Goal: Task Accomplishment & Management: Manage account settings

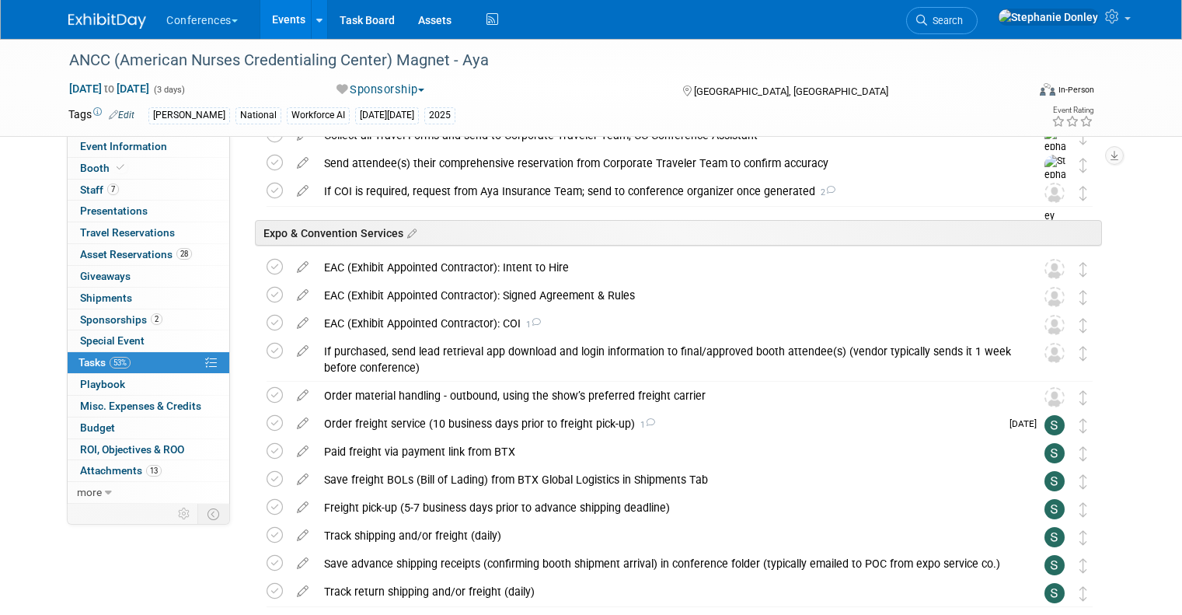
scroll to position [226, 0]
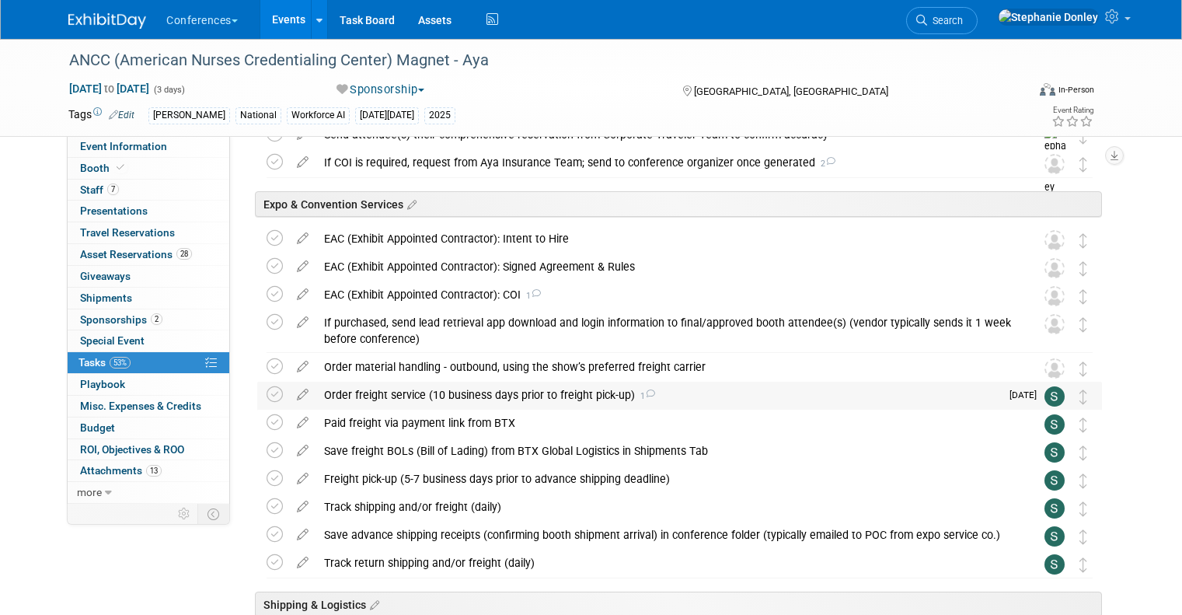
click at [367, 396] on div "Order freight service (10 business days prior to freight pick-up) 1" at bounding box center [658, 394] width 684 height 26
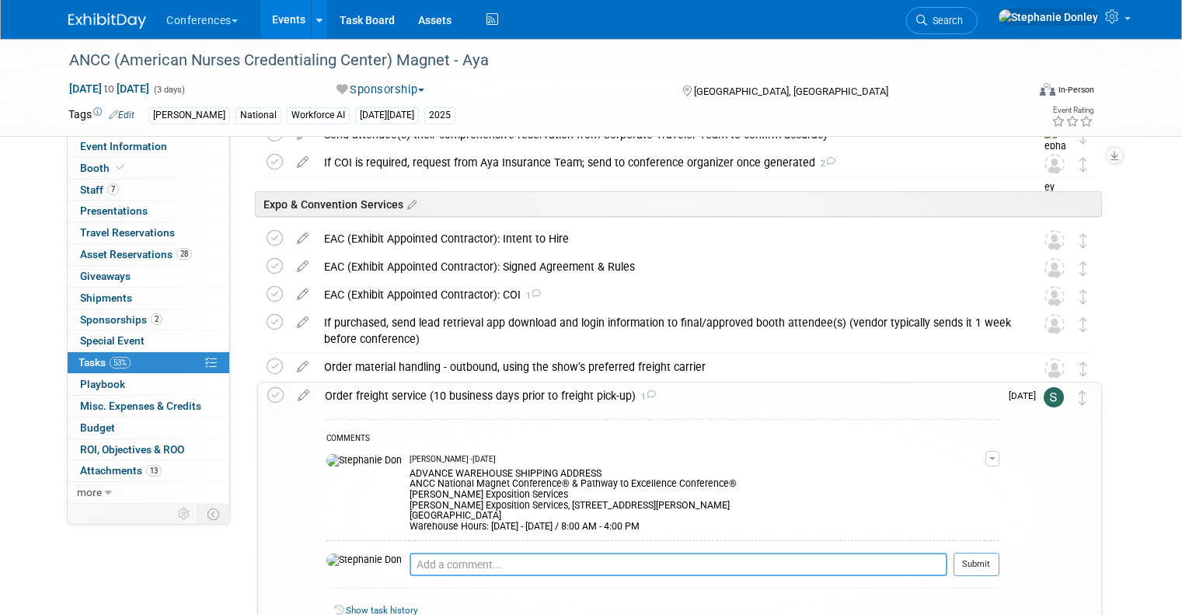
click at [409, 566] on textarea at bounding box center [678, 563] width 538 height 23
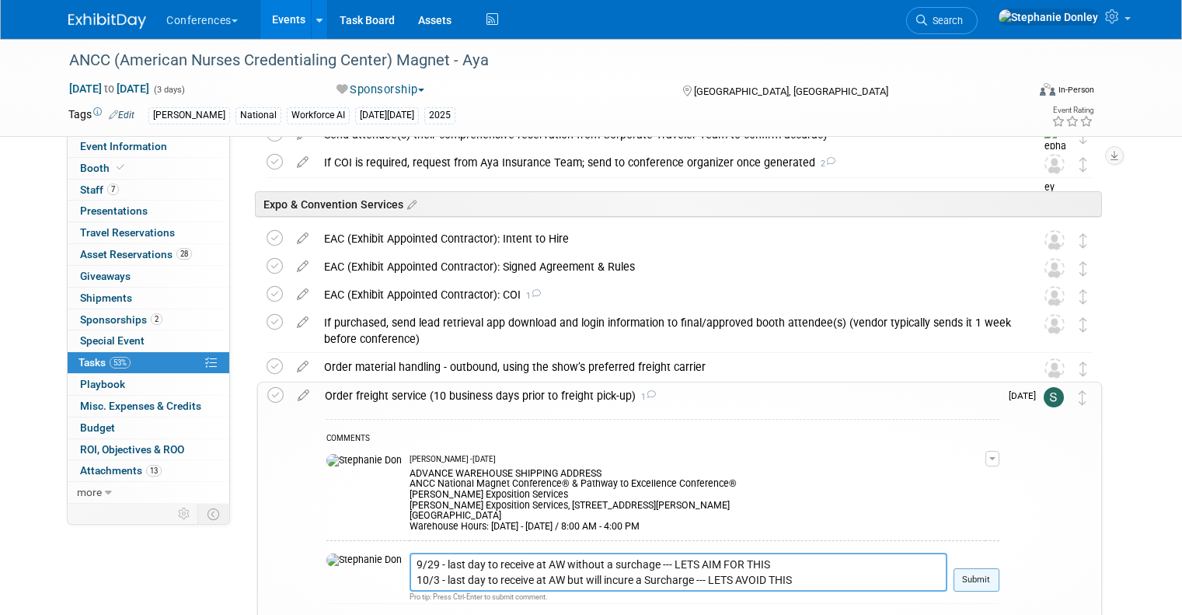
type textarea "9/29 - last day to receive at AW without a surchage --- LETS AIM FOR THIS 10/3 …"
click at [983, 573] on button "Submit" at bounding box center [976, 579] width 46 height 23
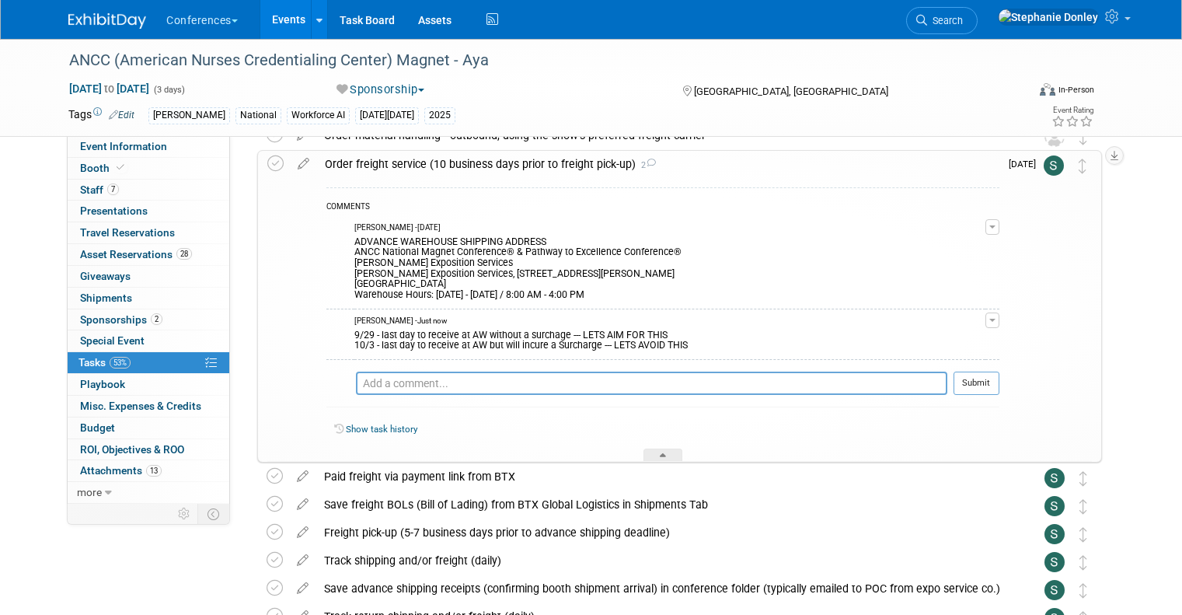
scroll to position [466, 0]
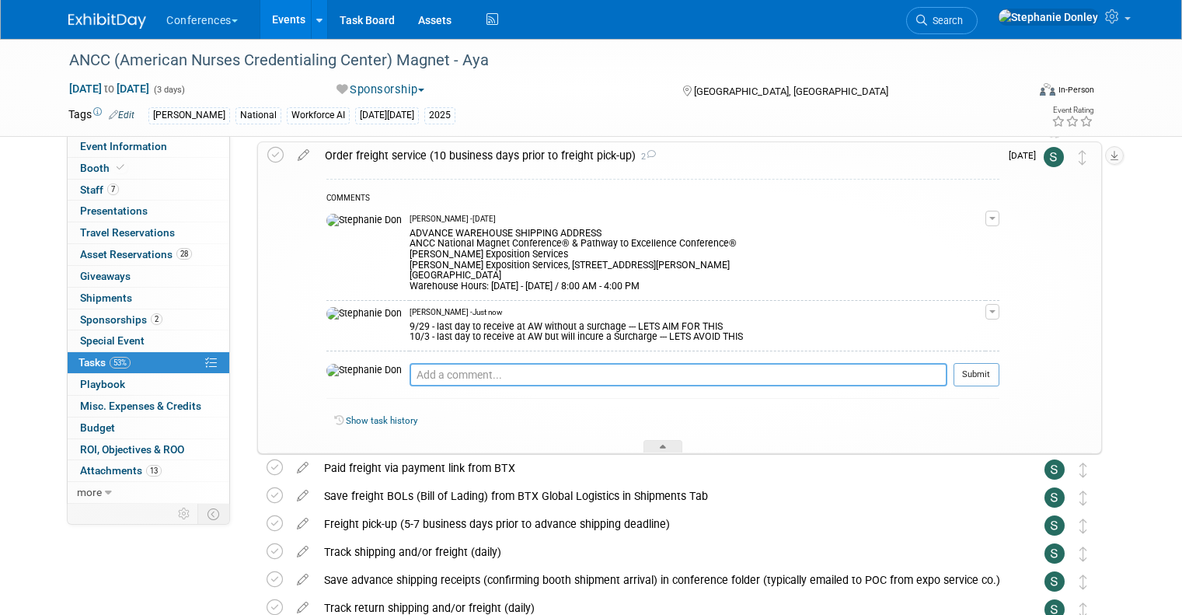
click at [409, 375] on textarea at bounding box center [678, 374] width 538 height 23
paste textarea "DIRECT TO SHOW SITE SHIPMENT ADDRESS ANCC National Magnet Conference® & Pathway…"
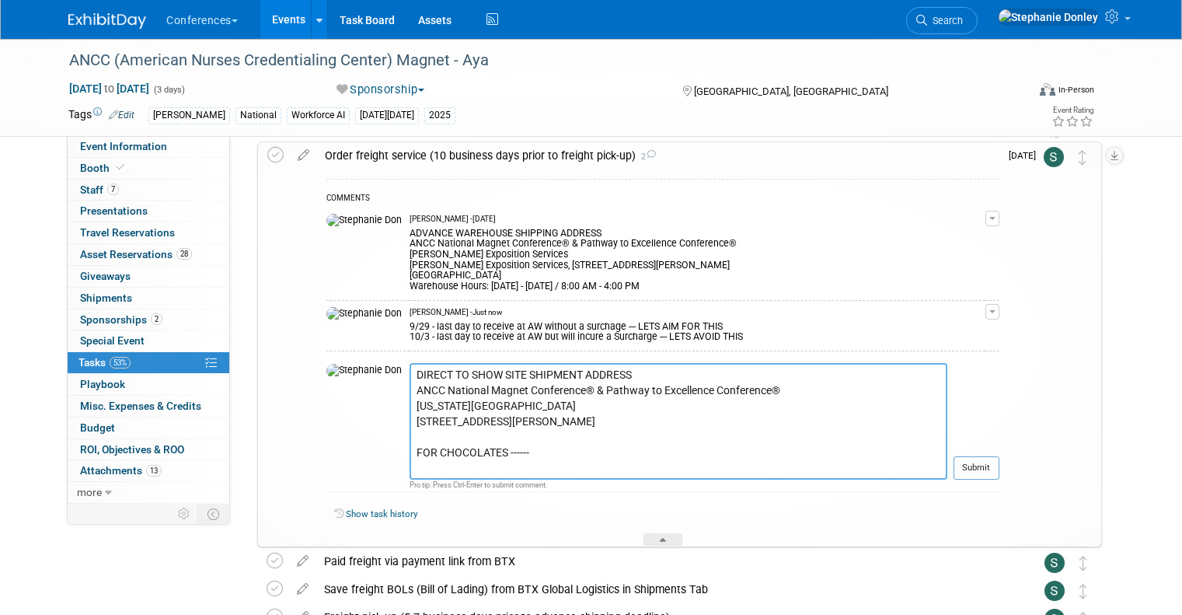
scroll to position [12, 0]
type textarea "DIRECT TO SHOW SITE SHIPMENT ADDRESS ANCC National Magnet Conference® & Pathway…"
click at [989, 466] on button "Submit" at bounding box center [976, 467] width 46 height 23
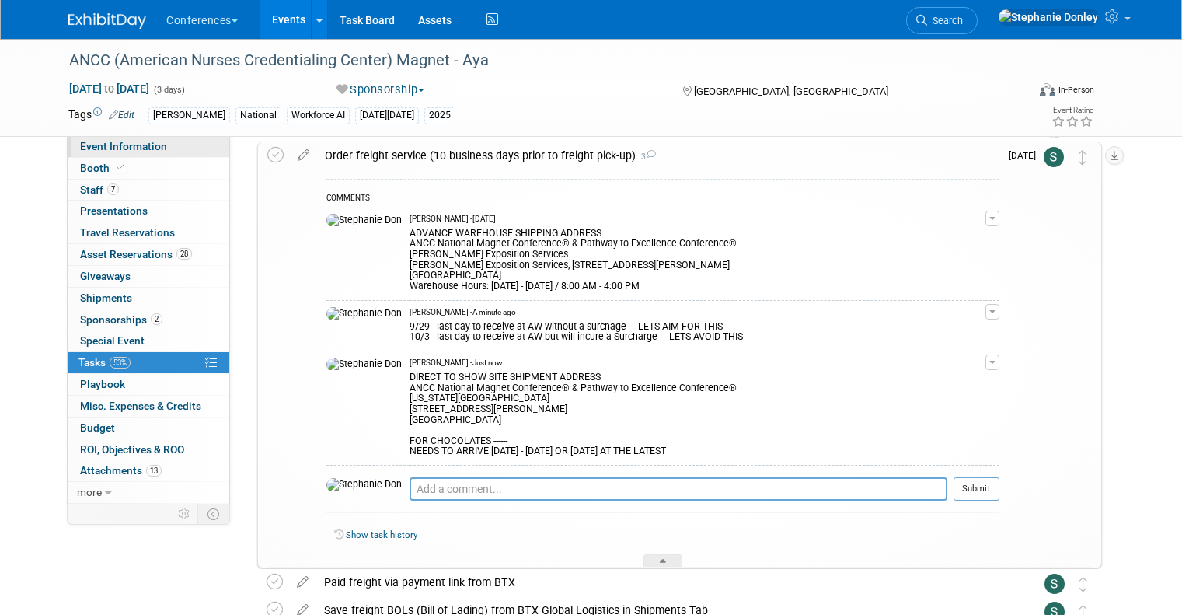
click at [80, 149] on span "Event Information" at bounding box center [123, 146] width 87 height 12
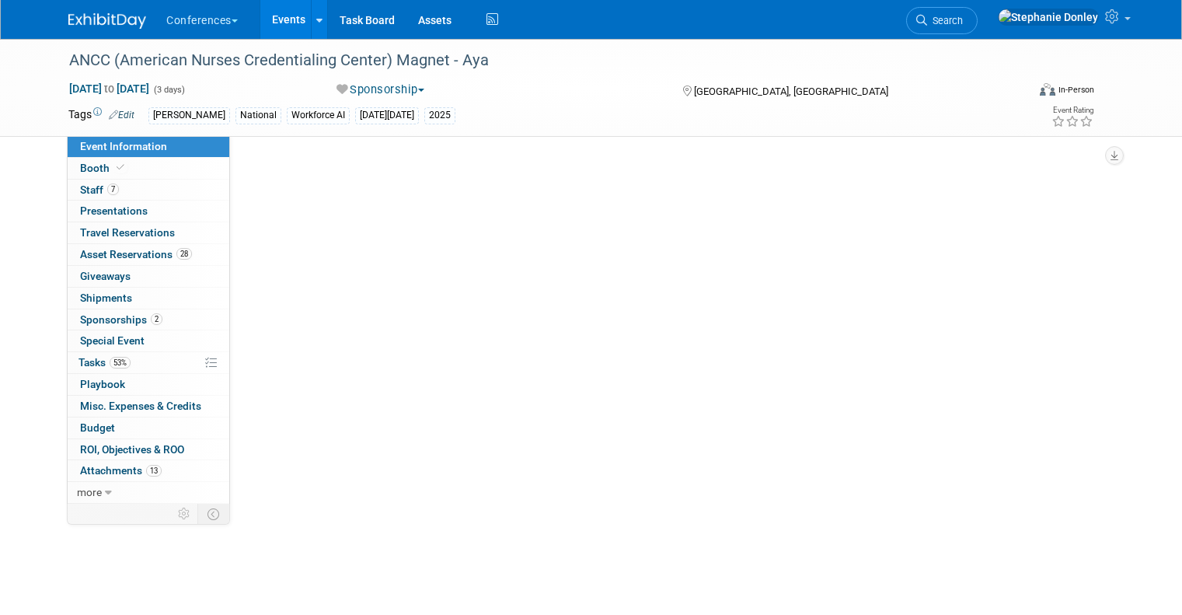
scroll to position [0, 0]
select select "[PERSON_NAME]"
select select "Both"
select select "[PERSON_NAME]"
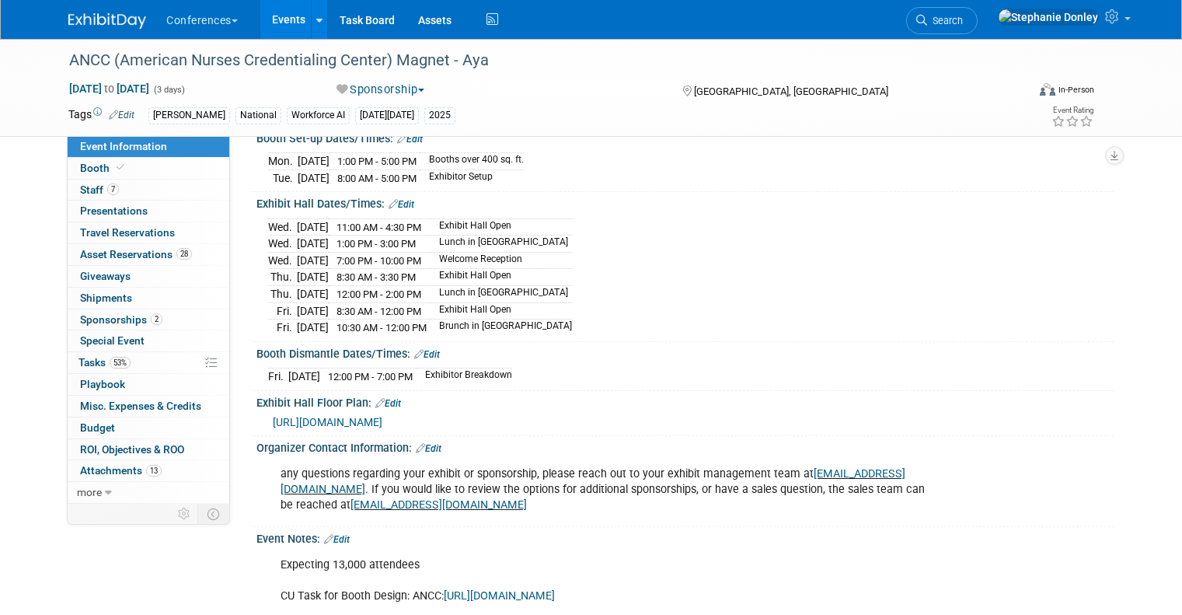
scroll to position [862, 0]
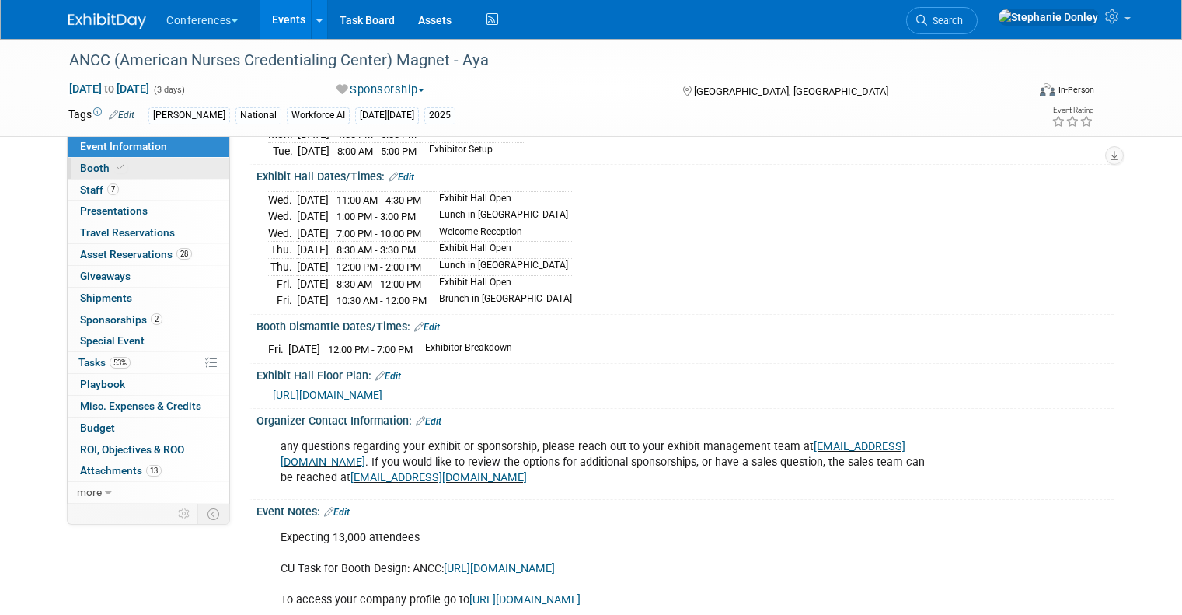
click at [101, 161] on link "Booth" at bounding box center [149, 168] width 162 height 21
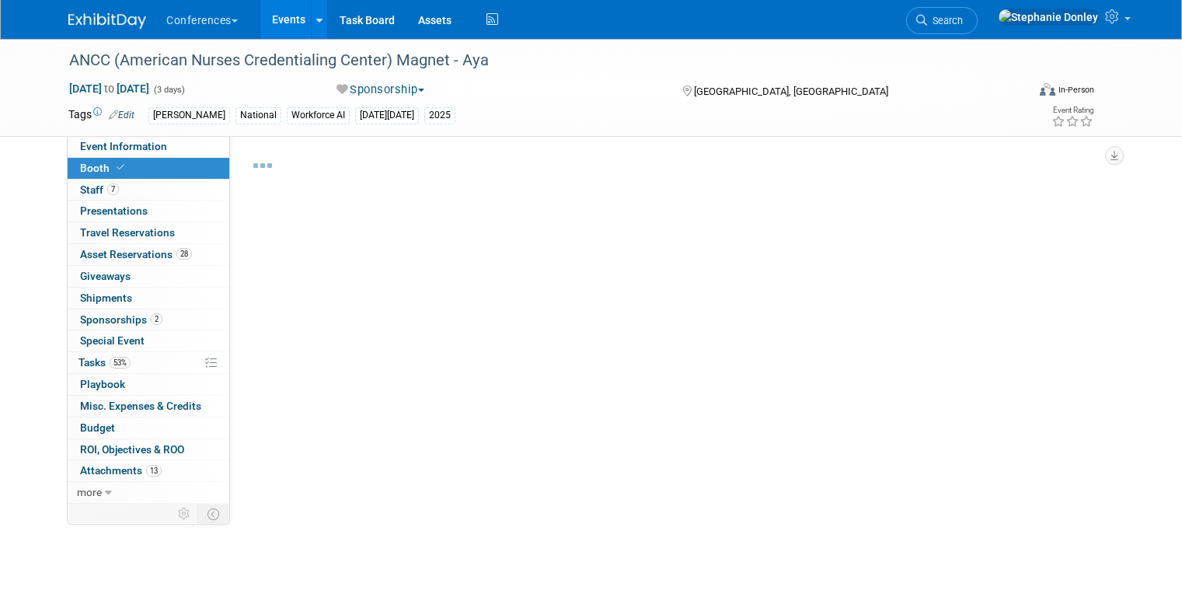
select select "20'x30'"
select select "Yes"
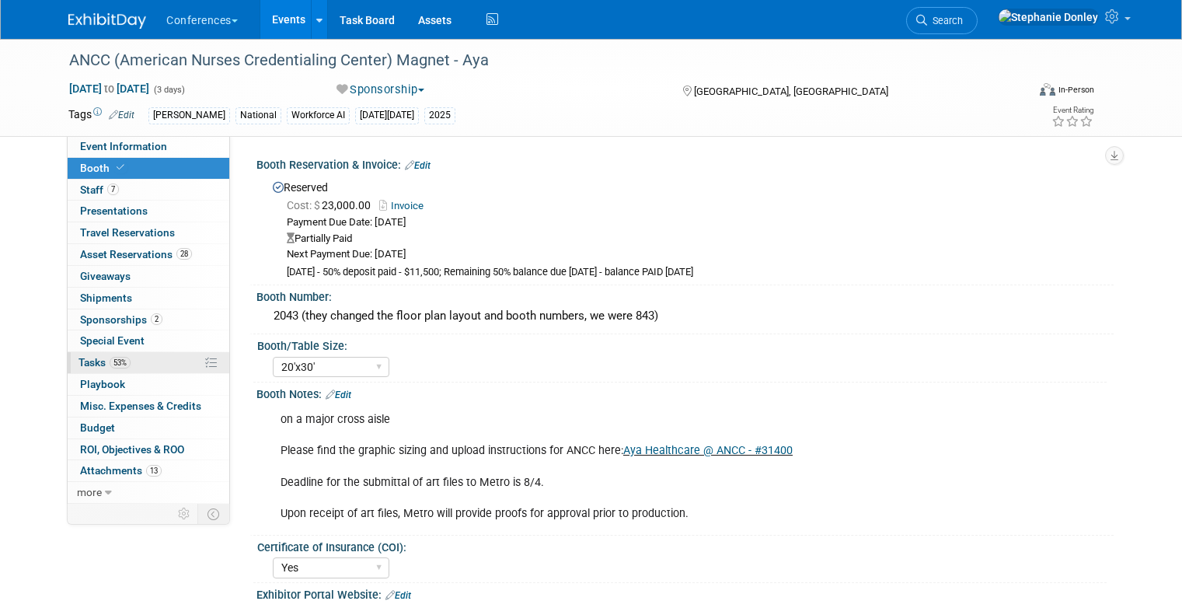
click at [133, 359] on link "53% Tasks 53%" at bounding box center [149, 362] width 162 height 21
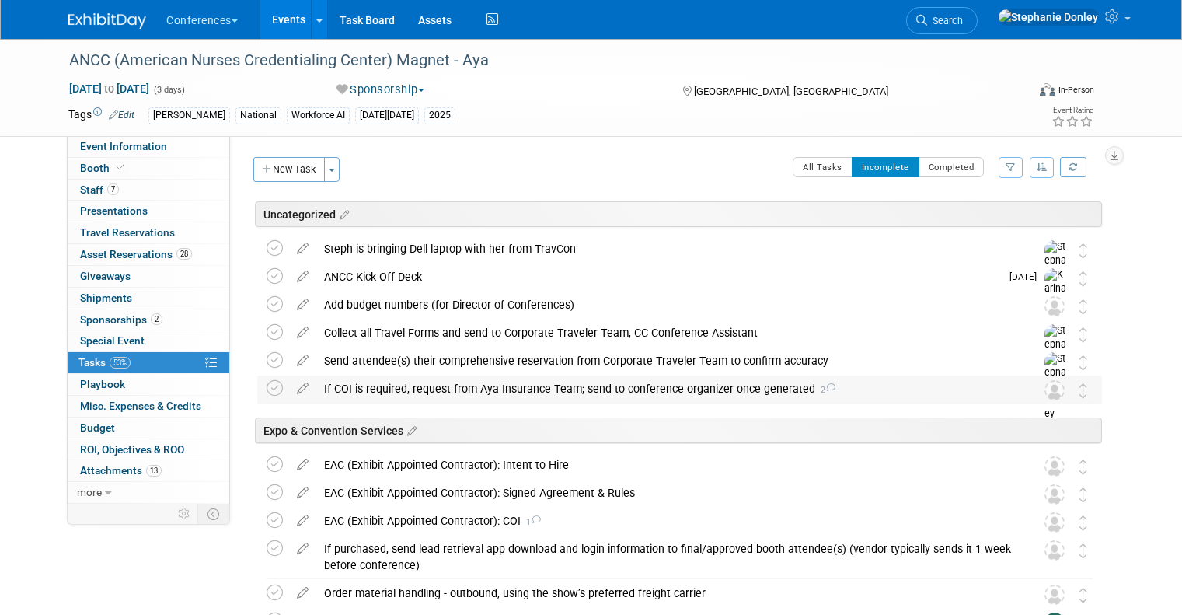
click at [449, 389] on div "If COI is required, request from Aya Insurance Team; send to conference organiz…" at bounding box center [664, 388] width 697 height 26
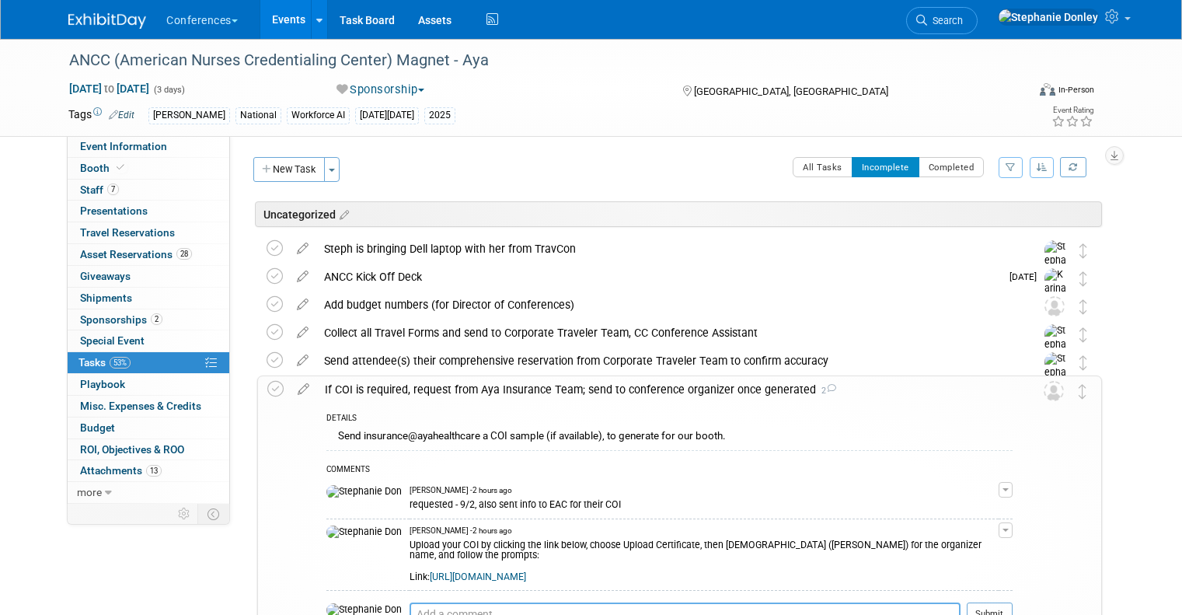
click at [439, 603] on textarea at bounding box center [684, 613] width 551 height 23
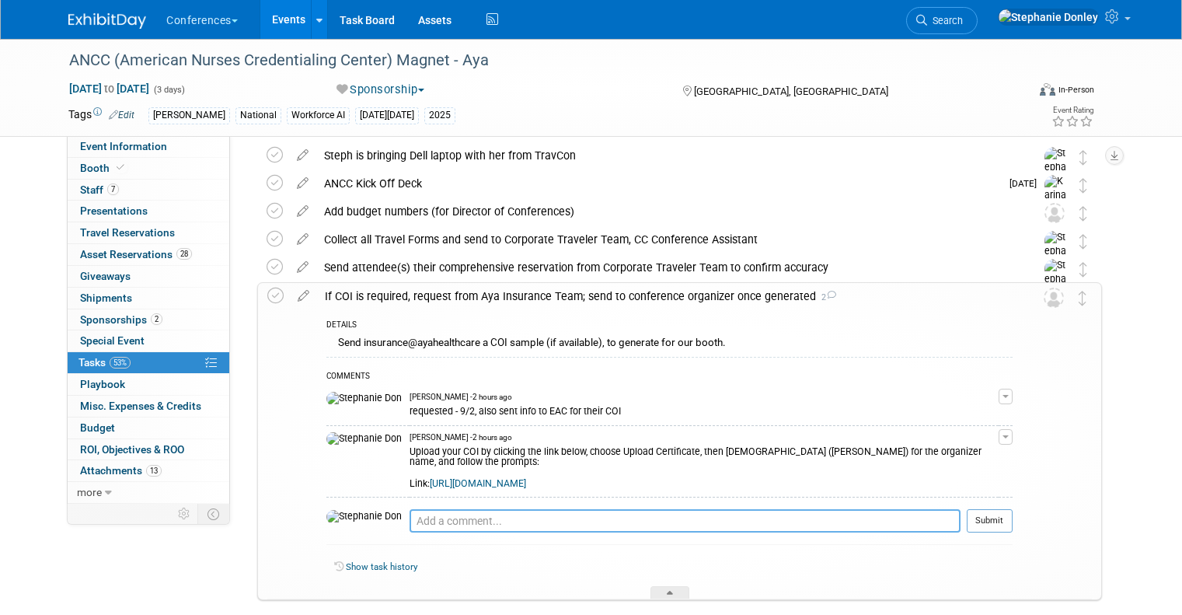
scroll to position [94, 0]
click at [409, 521] on textarea at bounding box center [684, 519] width 551 height 23
type textarea "uploaded for [PERSON_NAME] - 9/2"
click at [1001, 517] on button "Submit" at bounding box center [989, 519] width 46 height 23
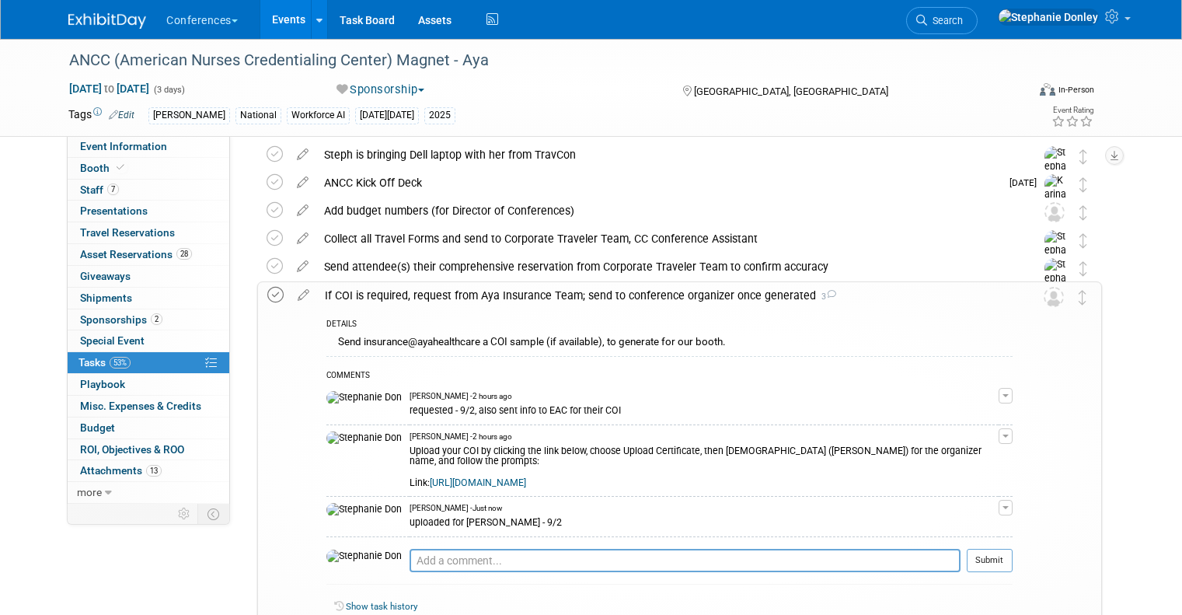
click at [267, 294] on icon at bounding box center [275, 295] width 16 height 16
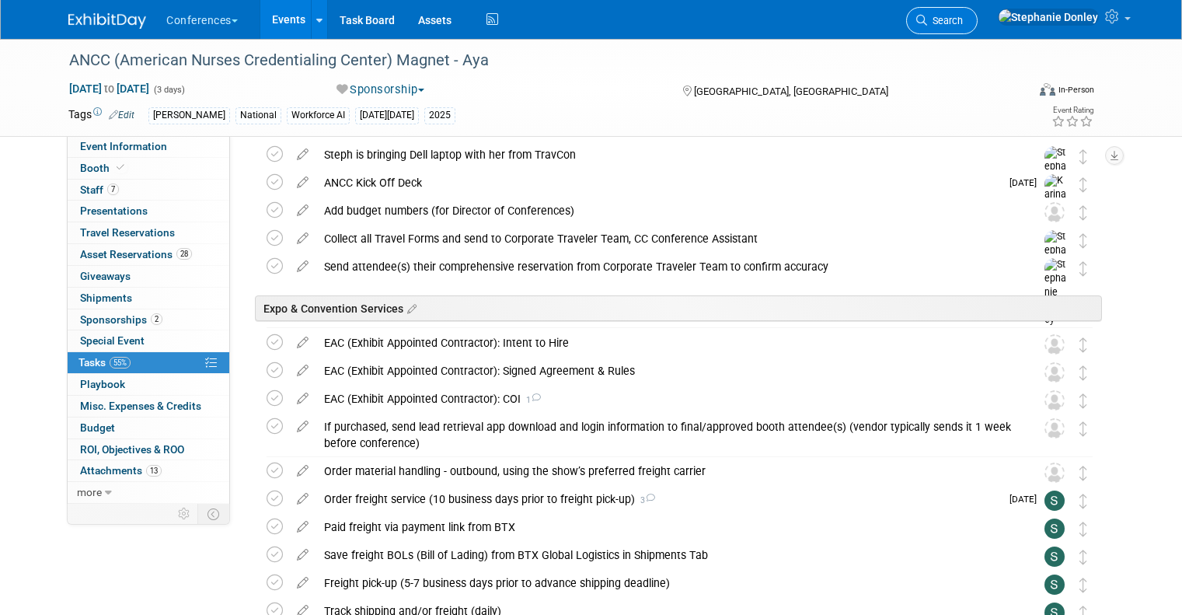
click at [963, 19] on span "Search" at bounding box center [945, 21] width 36 height 12
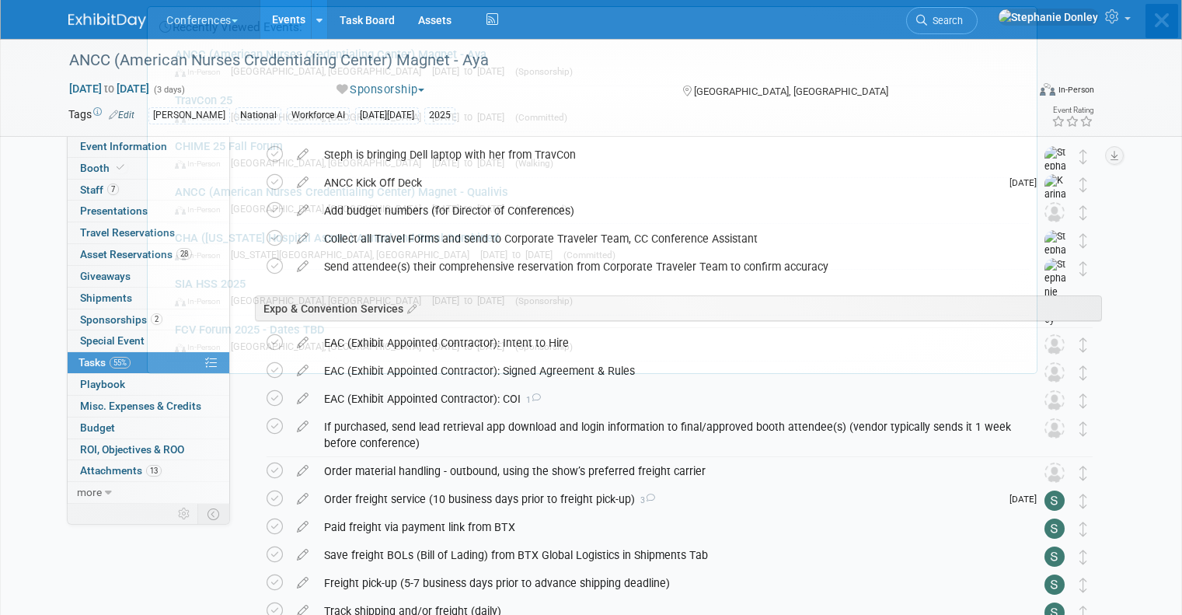
scroll to position [0, 0]
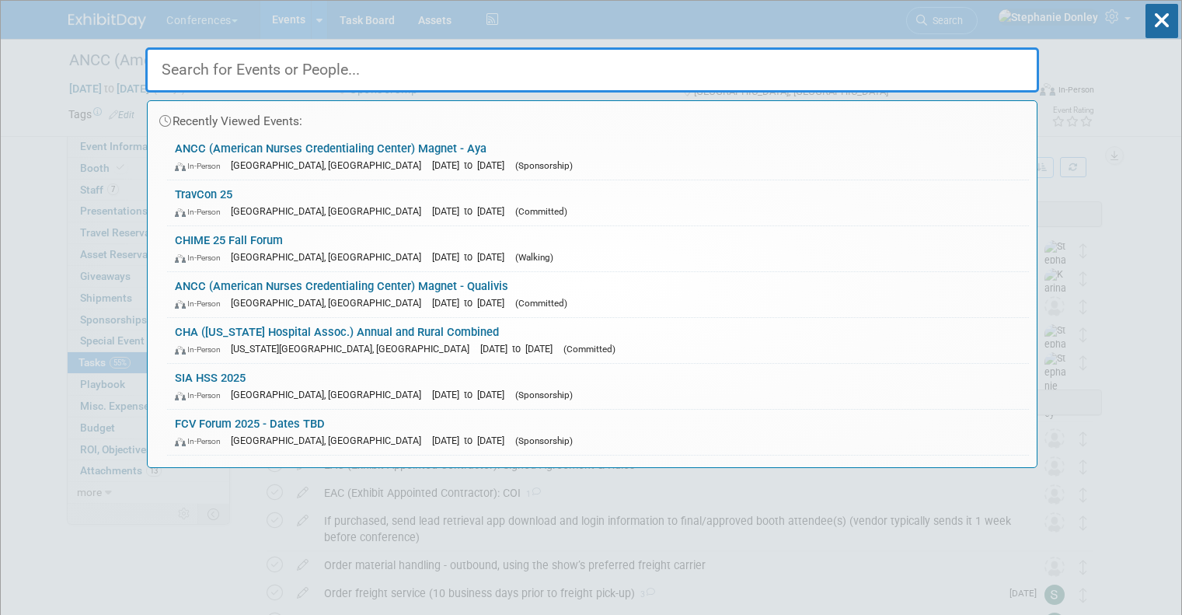
click at [814, 71] on input "text" at bounding box center [591, 69] width 893 height 45
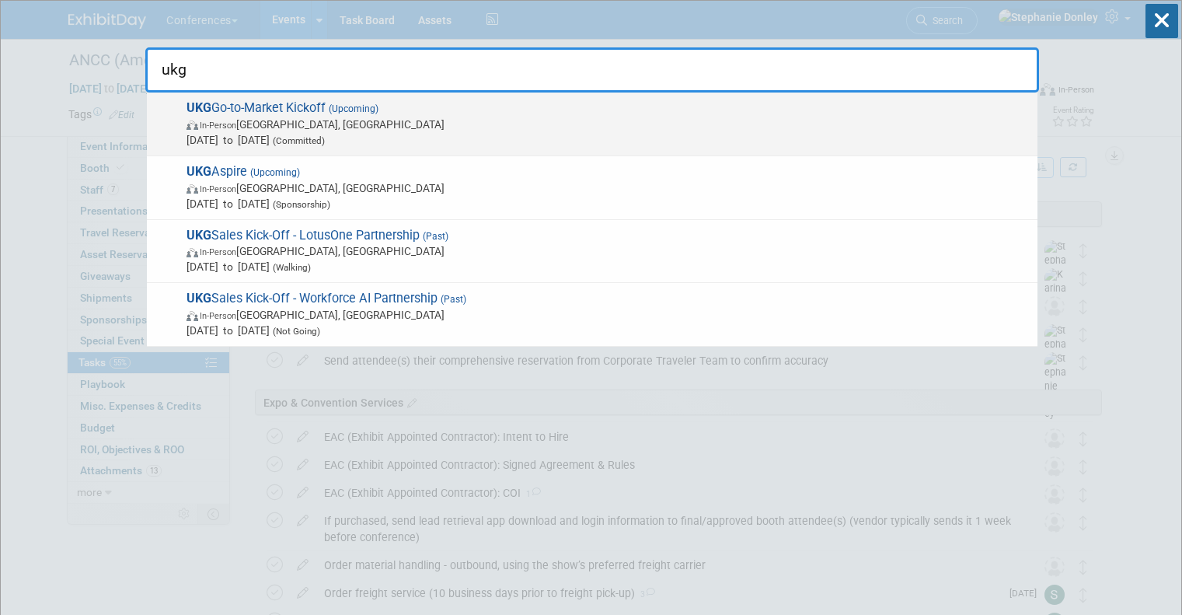
type input "ukg"
click at [224, 109] on span "UKG Go-to-Market Kickoff (Upcoming) In-Person [GEOGRAPHIC_DATA], [GEOGRAPHIC_DA…" at bounding box center [606, 123] width 848 height 47
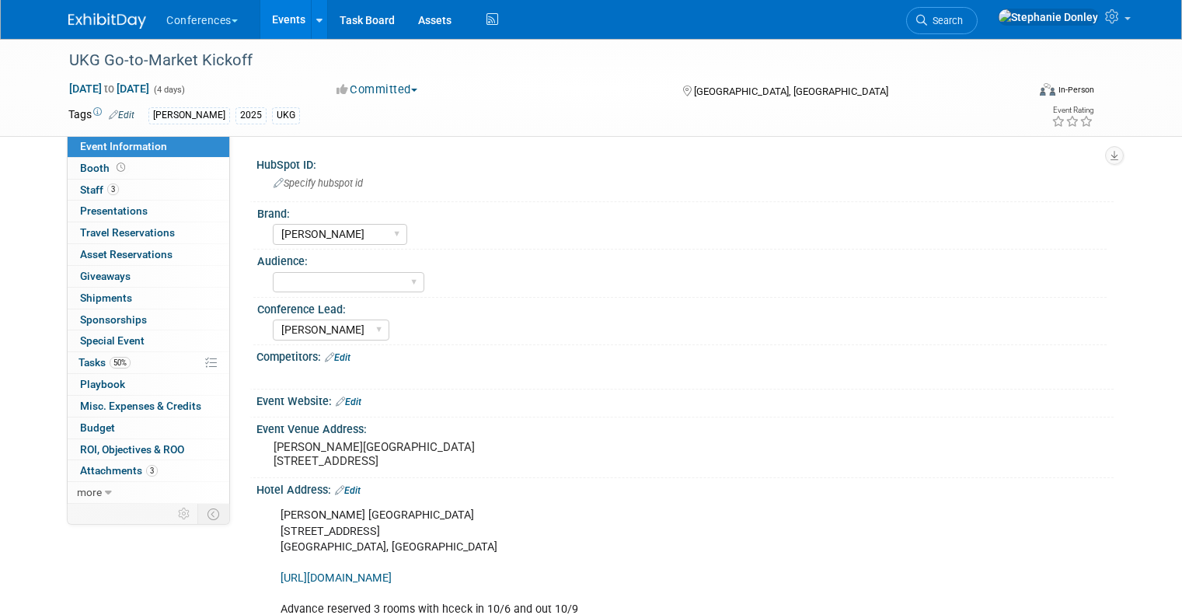
select select "[PERSON_NAME]"
click at [80, 191] on span "Staff 3" at bounding box center [99, 189] width 39 height 12
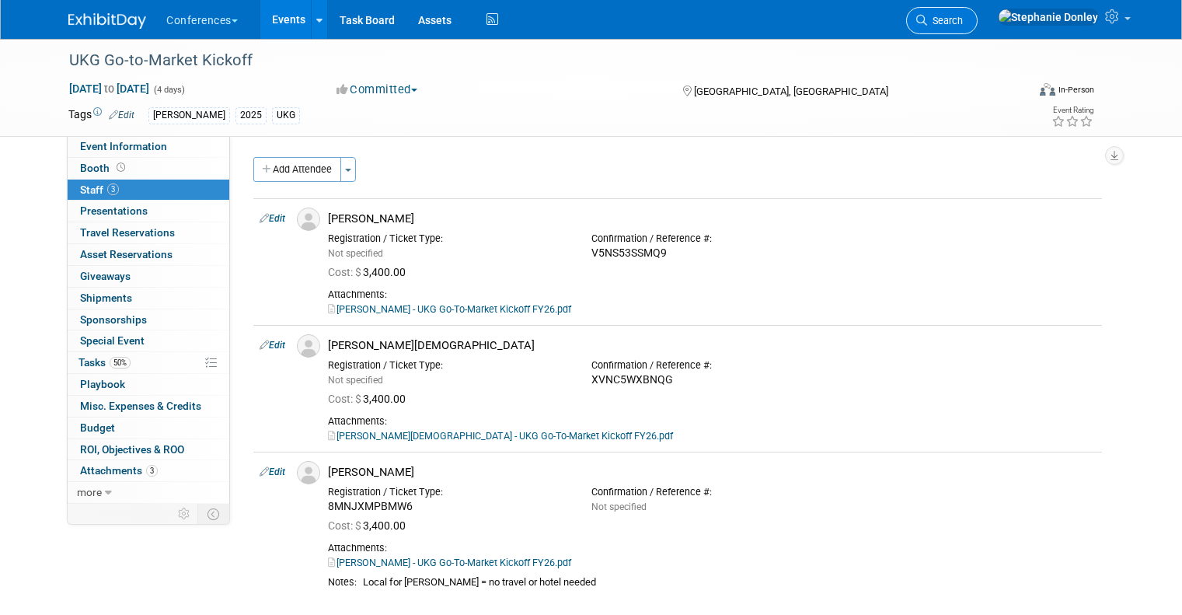
click at [963, 20] on span "Search" at bounding box center [945, 21] width 36 height 12
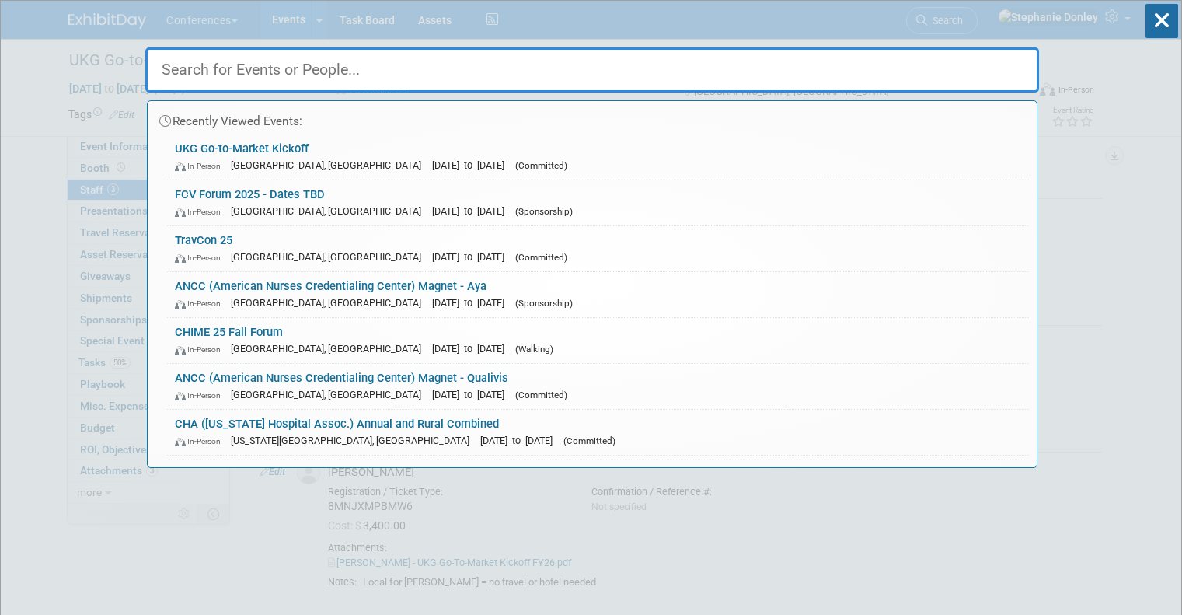
click at [402, 68] on input "text" at bounding box center [591, 69] width 893 height 45
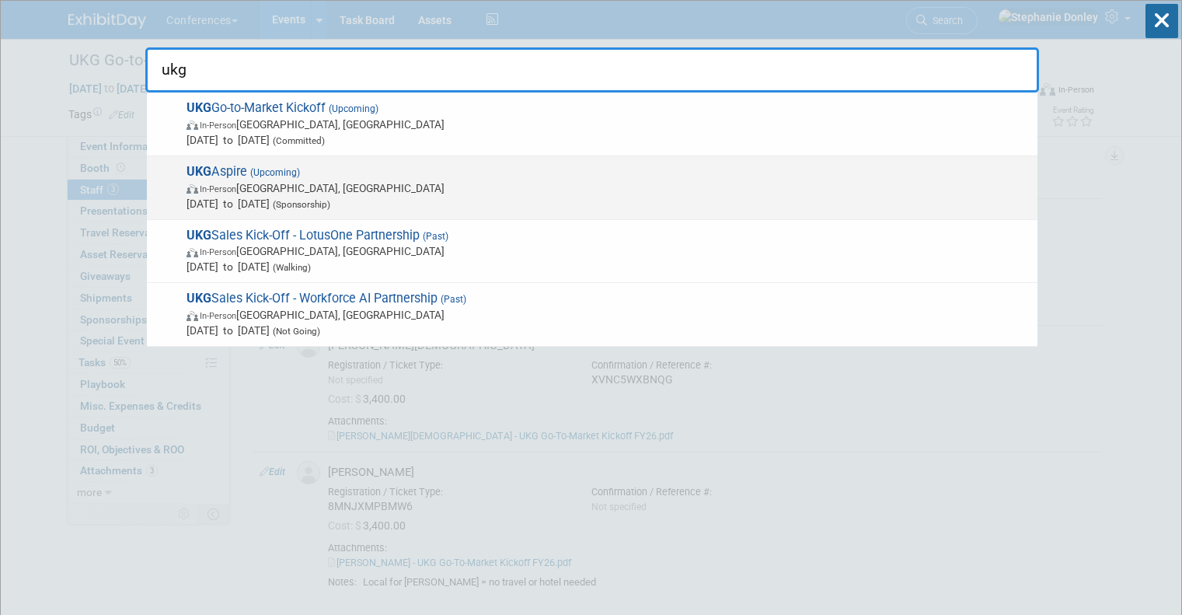
type input "ukg"
click at [223, 180] on span "In-Person Las Vegas, NV" at bounding box center [607, 188] width 843 height 16
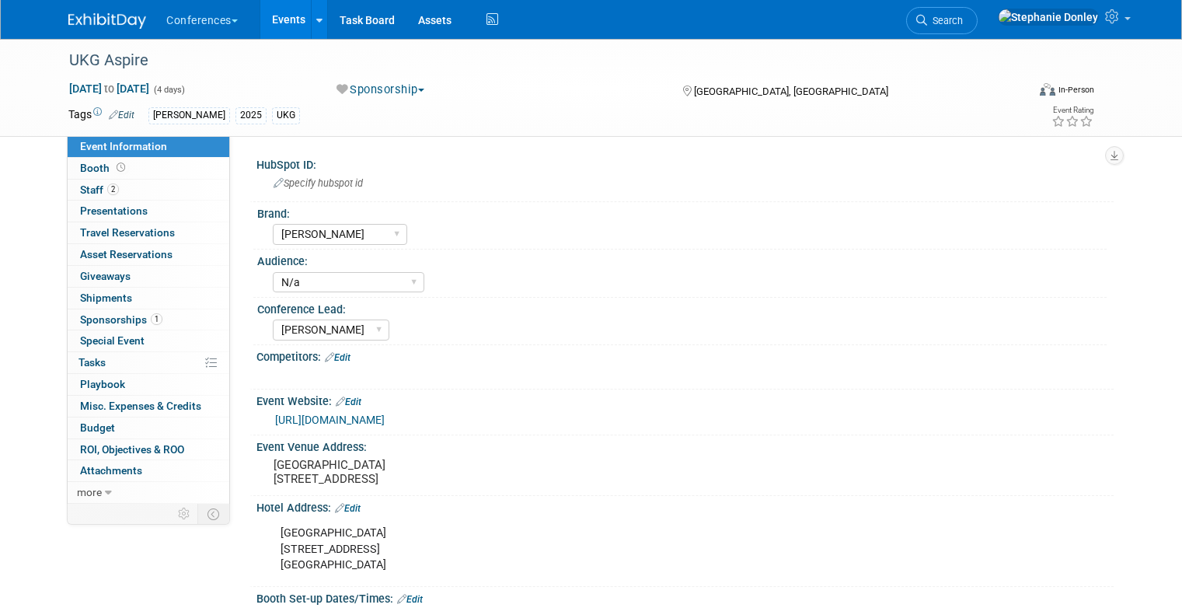
select select "[PERSON_NAME]"
select select "N/a"
select select "[PERSON_NAME]"
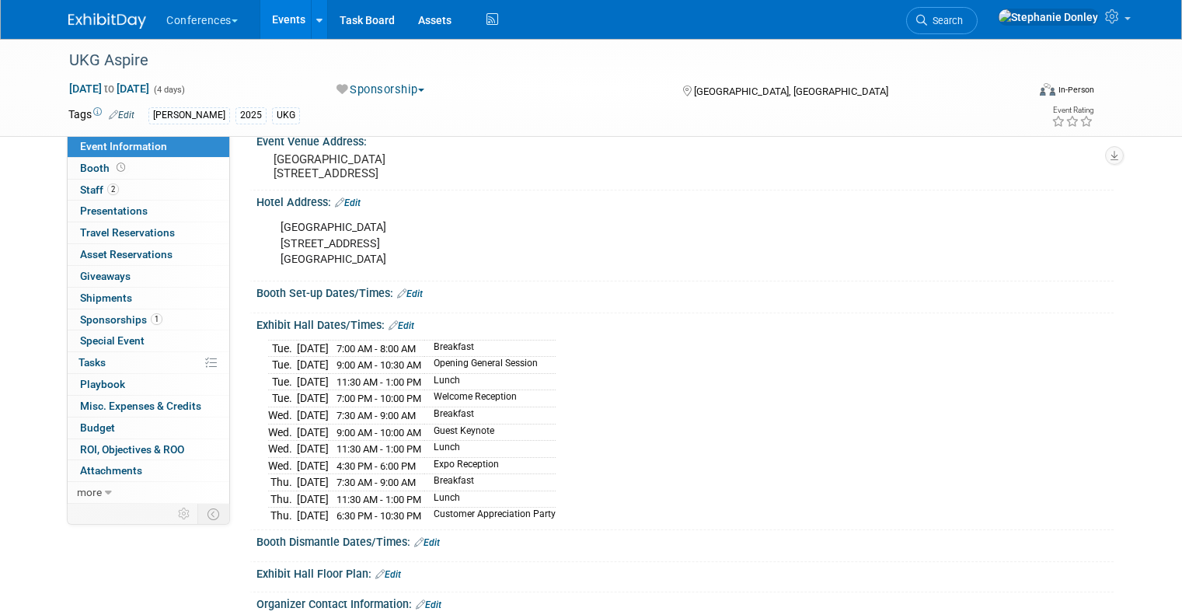
scroll to position [299, 0]
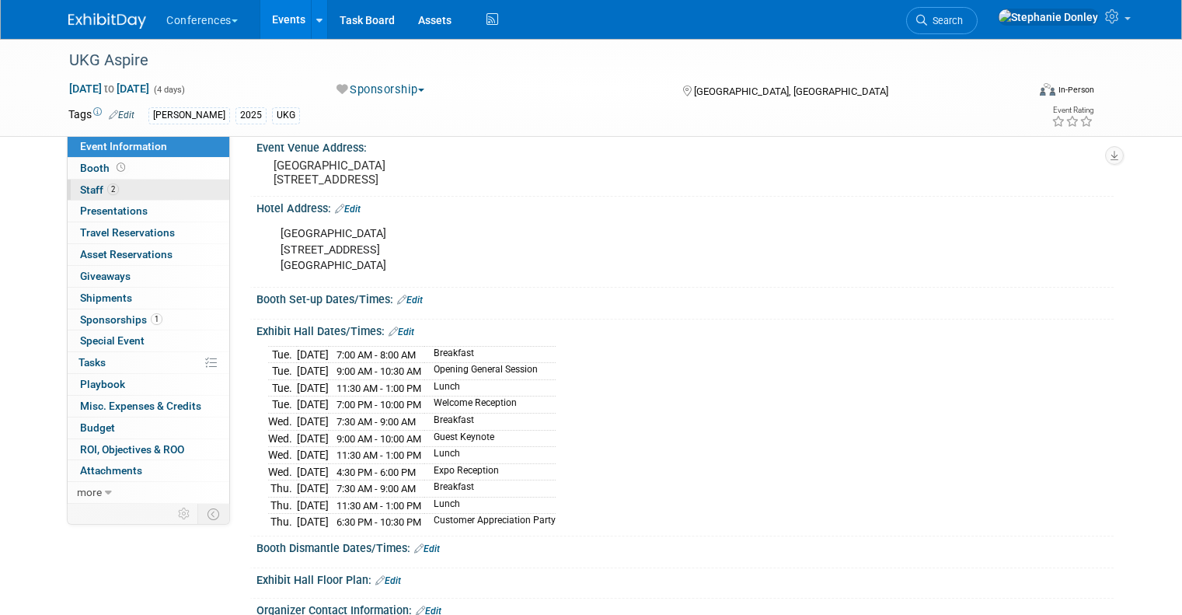
click at [141, 184] on link "2 Staff 2" at bounding box center [149, 189] width 162 height 21
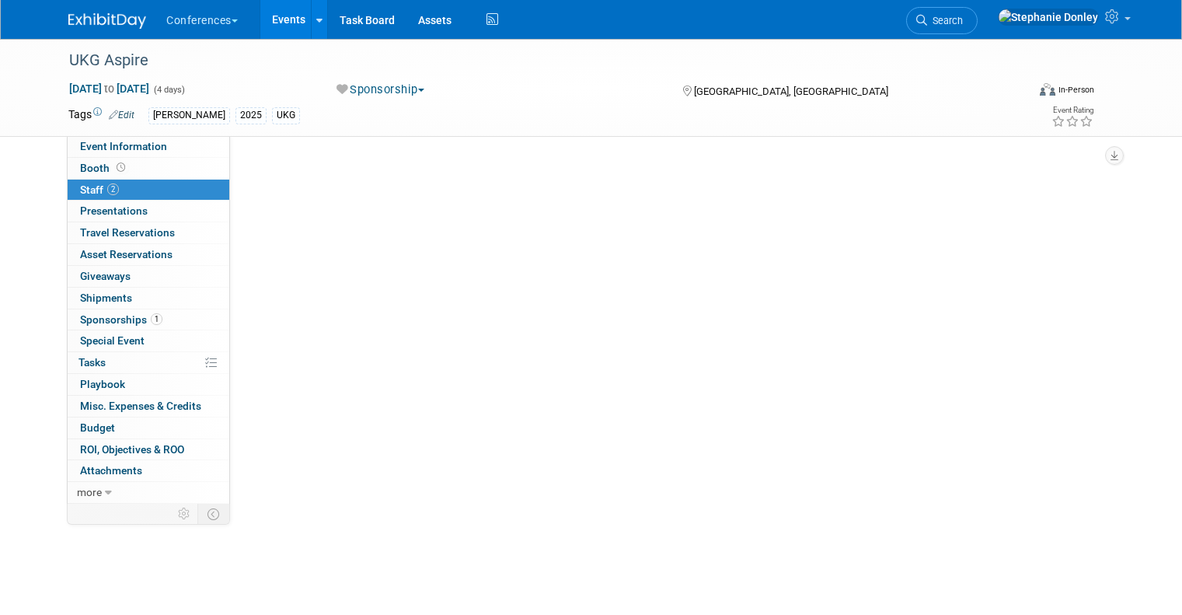
scroll to position [0, 0]
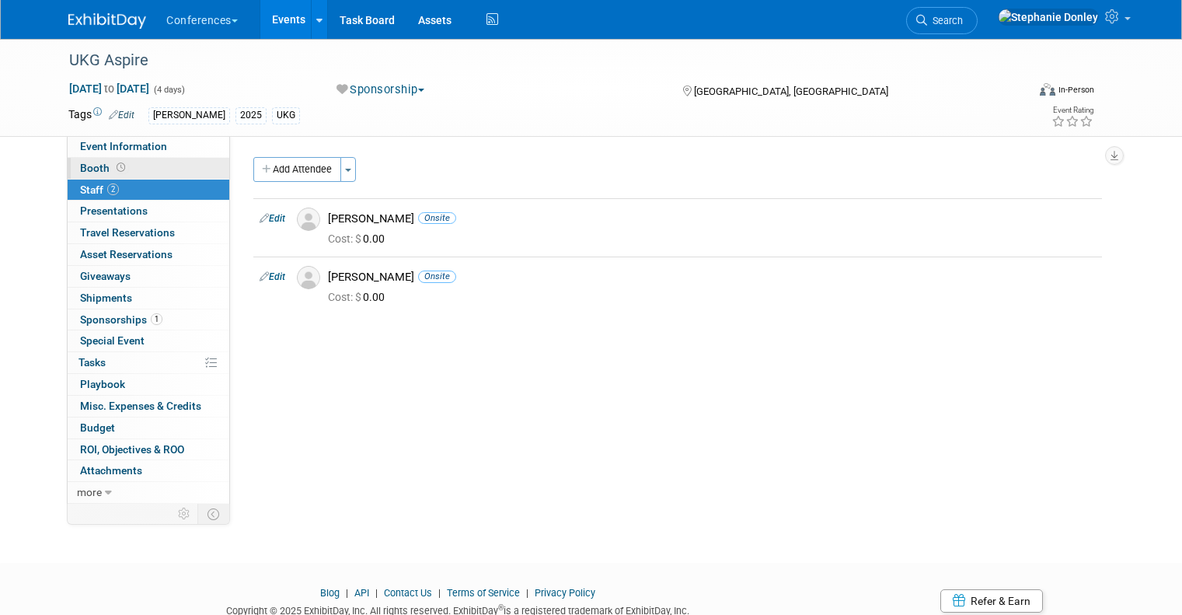
click at [134, 169] on link "Booth" at bounding box center [149, 168] width 162 height 21
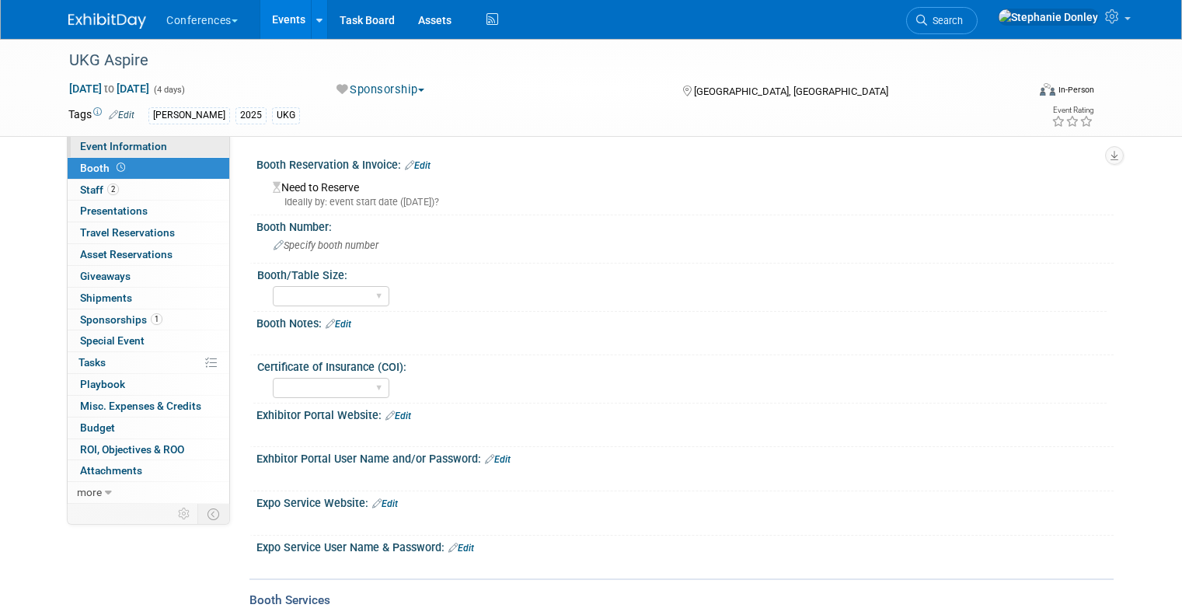
click at [165, 148] on link "Event Information" at bounding box center [149, 146] width 162 height 21
select select "[PERSON_NAME]"
select select "N/a"
select select "[PERSON_NAME]"
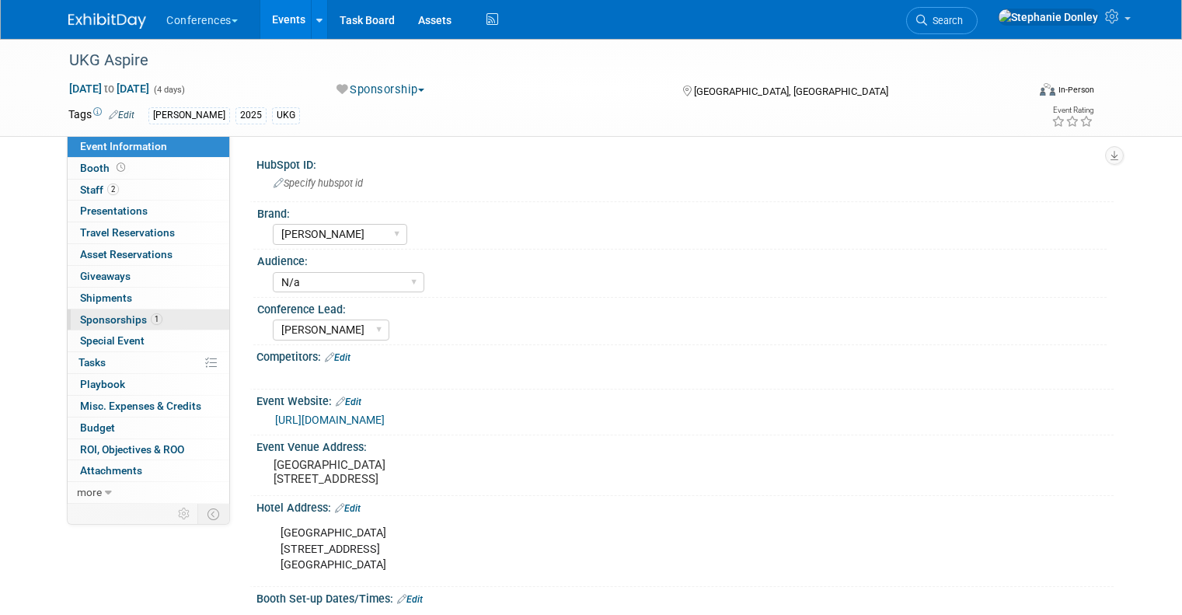
click at [96, 320] on span "Sponsorships 1" at bounding box center [121, 319] width 82 height 12
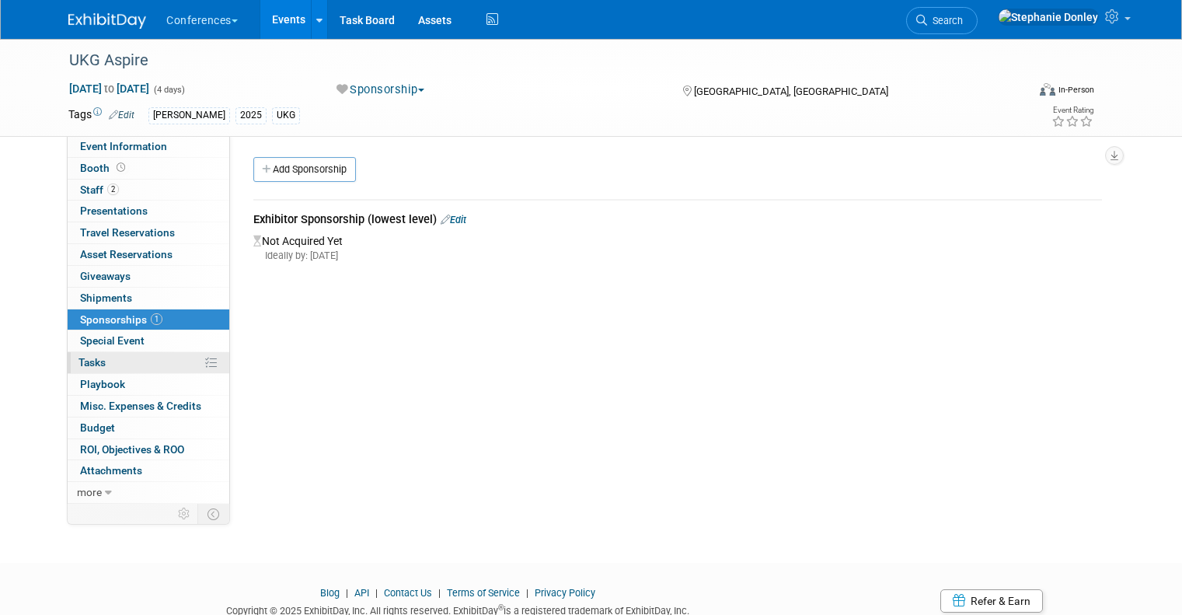
click at [114, 364] on link "0% Tasks 0%" at bounding box center [149, 362] width 162 height 21
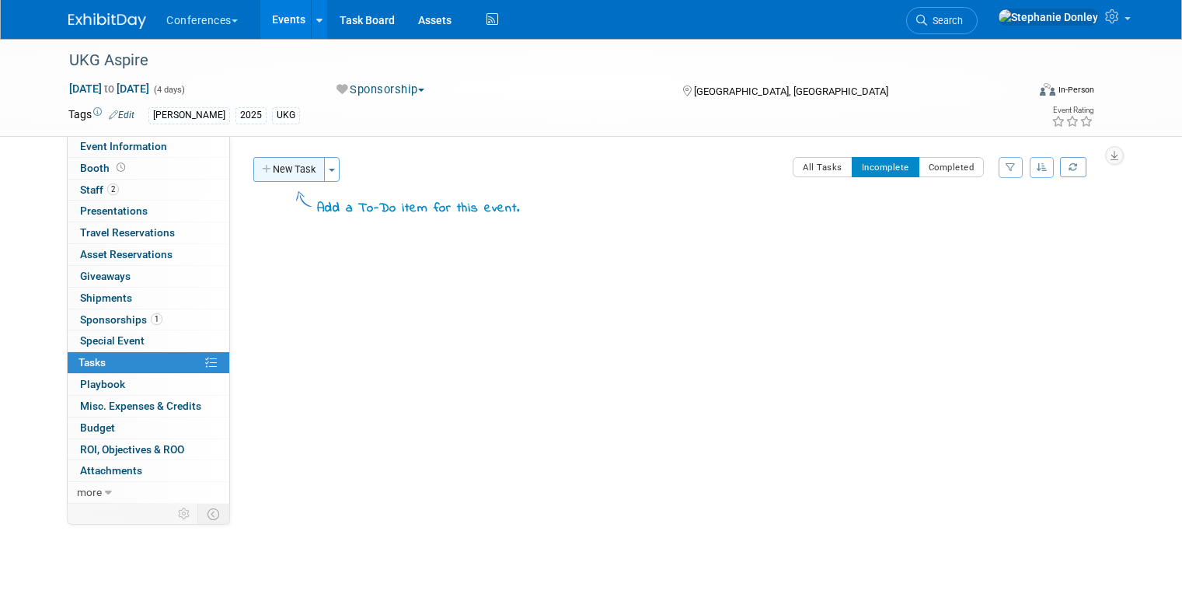
click at [277, 171] on button "New Task" at bounding box center [288, 169] width 71 height 25
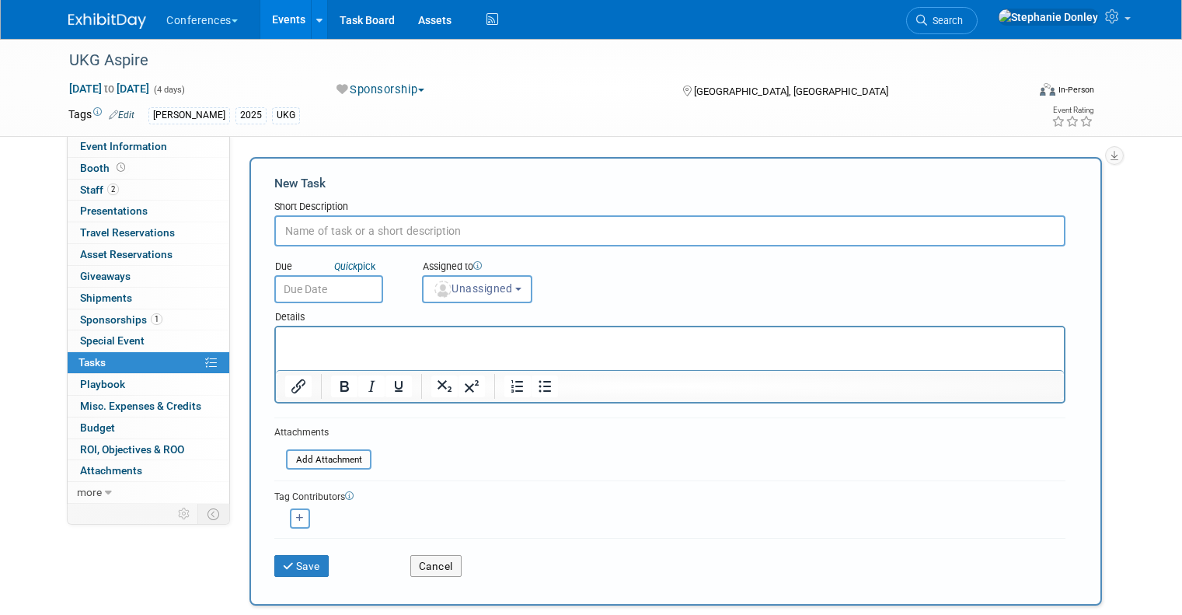
click at [373, 227] on input "text" at bounding box center [669, 230] width 791 height 31
type input "calendar"
click at [284, 570] on button "Save" at bounding box center [301, 566] width 54 height 22
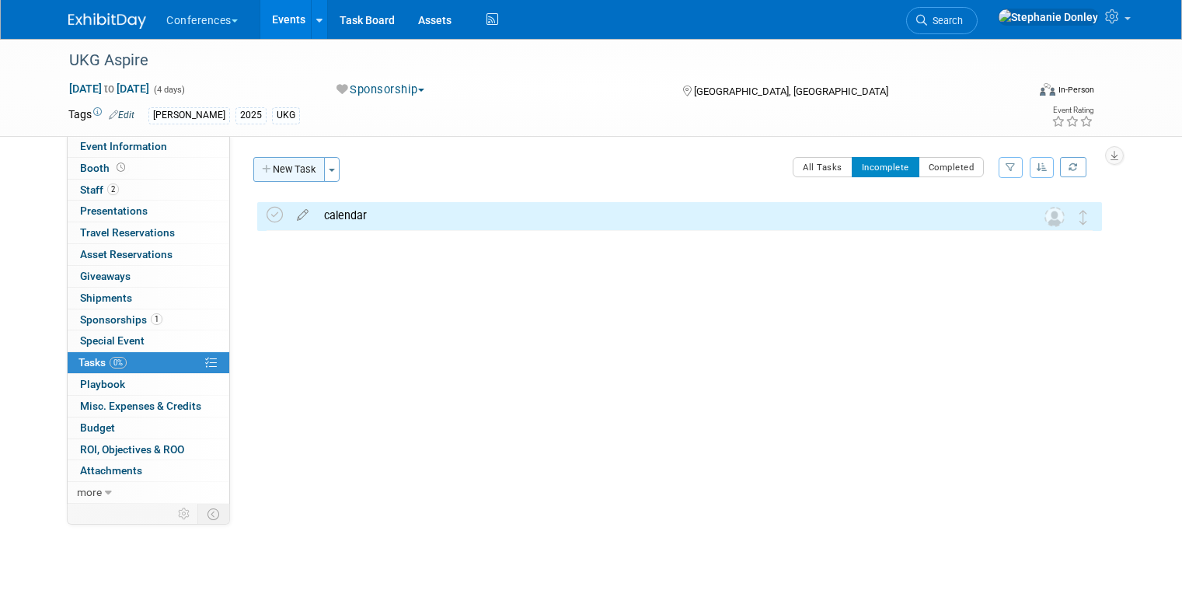
click at [273, 177] on button "New Task" at bounding box center [288, 169] width 71 height 25
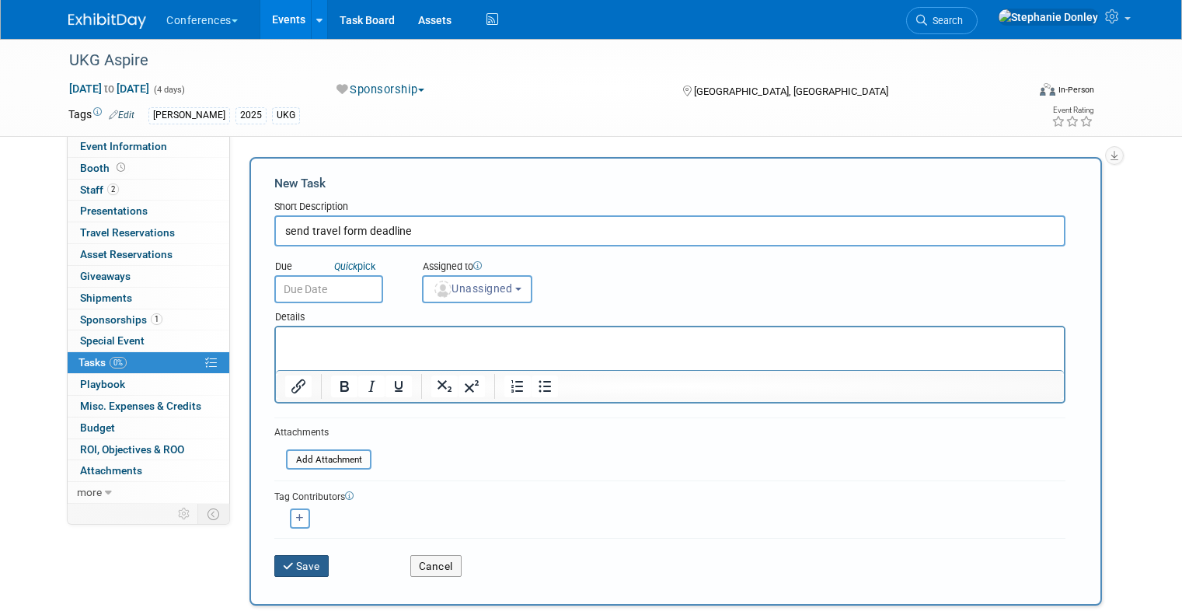
type input "send travel form deadline"
click at [300, 566] on button "Save" at bounding box center [301, 566] width 54 height 22
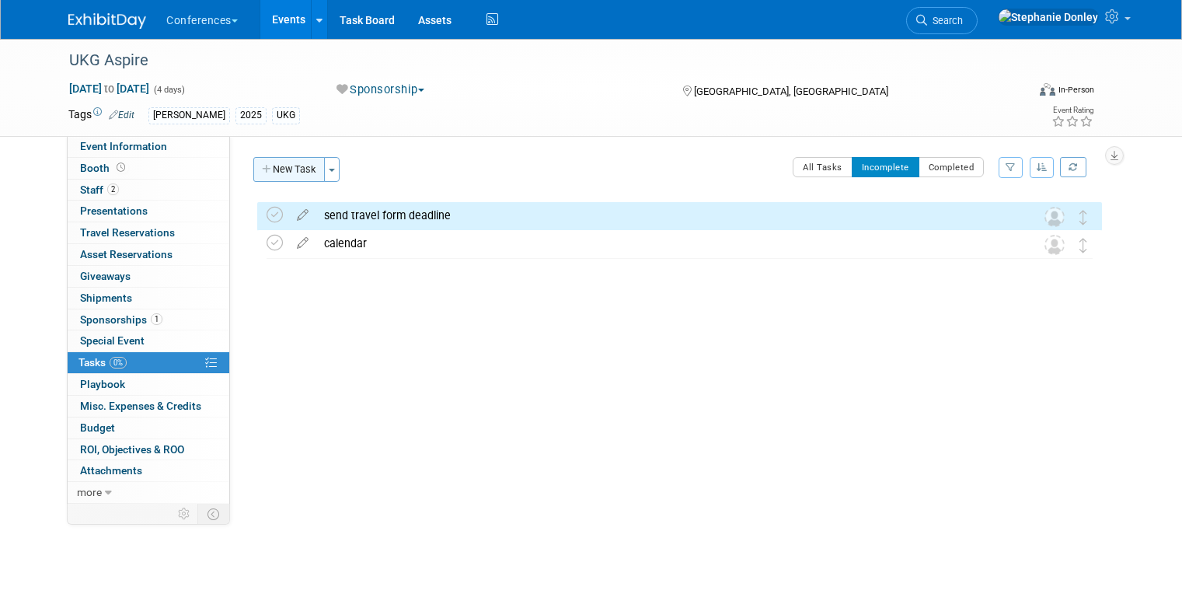
click at [271, 169] on button "New Task" at bounding box center [288, 169] width 71 height 25
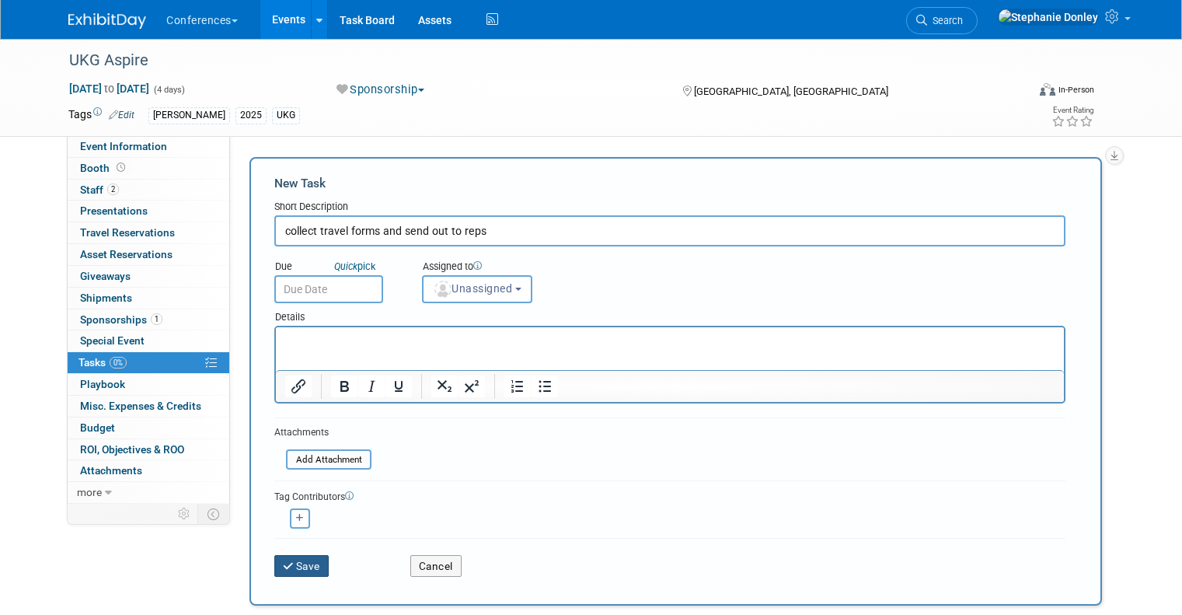
type input "collect travel forms and send out to reps"
click at [305, 565] on button "Save" at bounding box center [301, 566] width 54 height 22
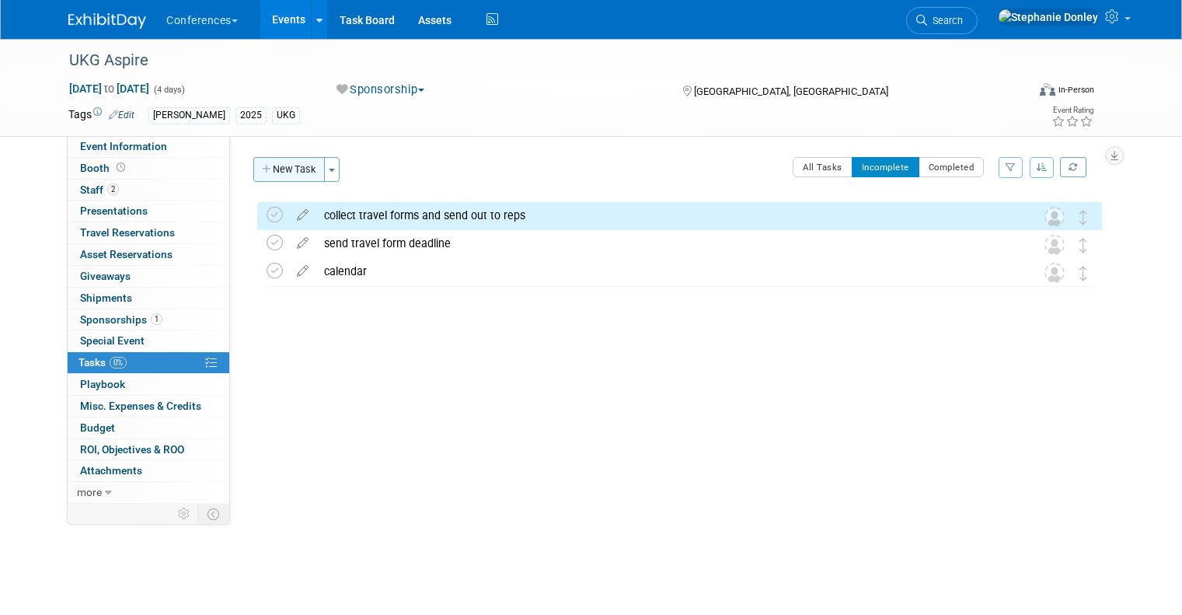
click at [290, 171] on button "New Task" at bounding box center [288, 169] width 71 height 25
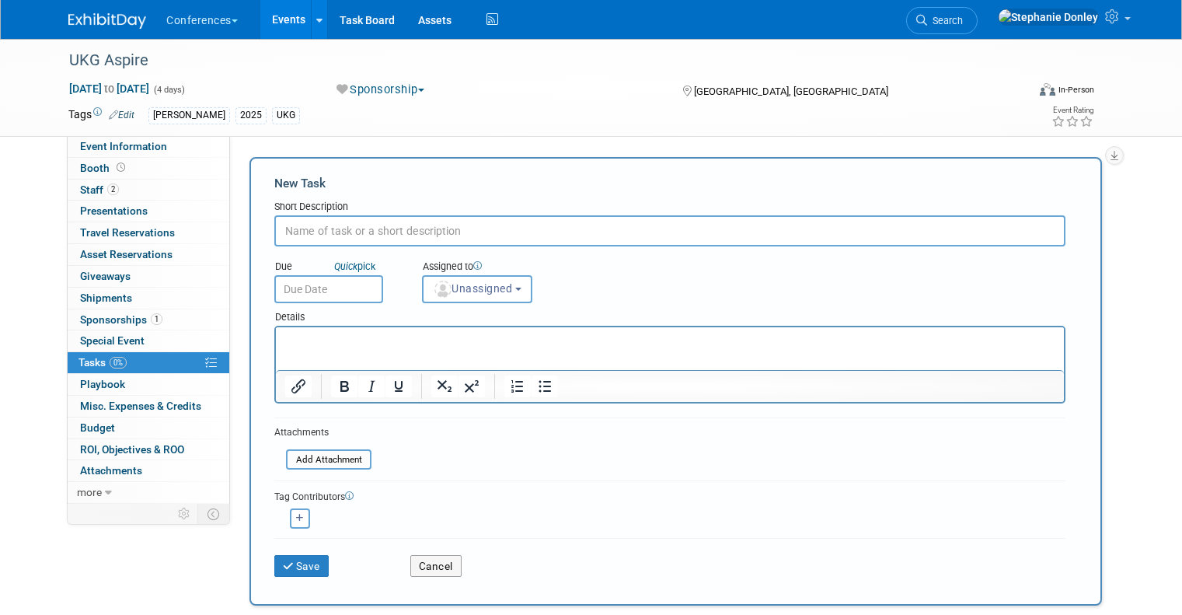
click at [329, 234] on input "text" at bounding box center [669, 230] width 791 height 31
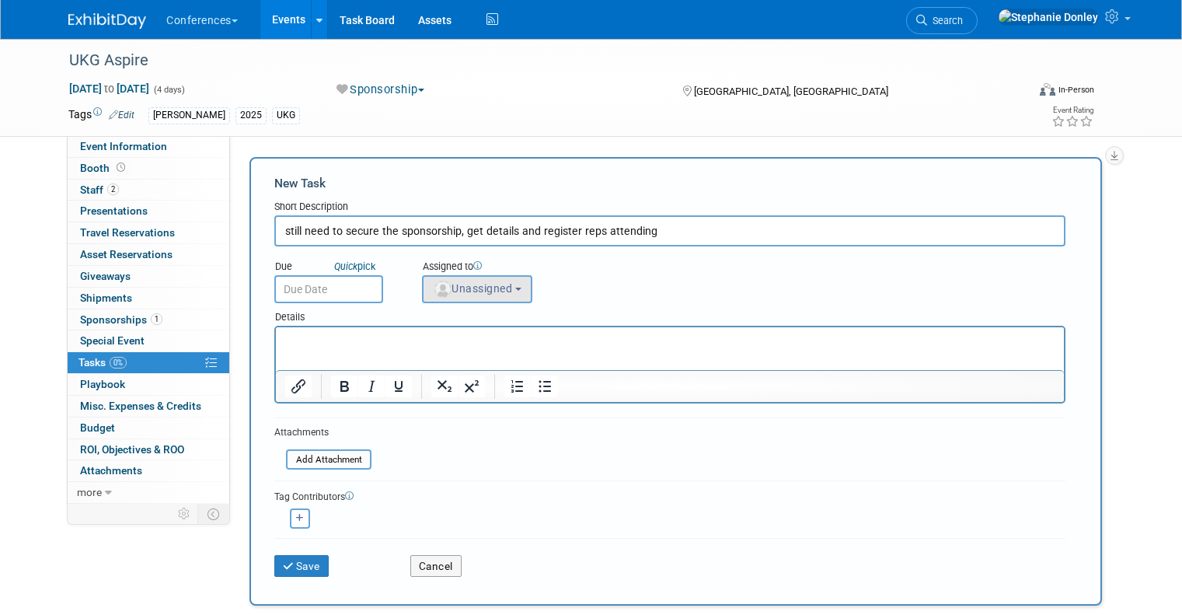
type input "still need to secure the sponsorship, get details and register reps attending"
click at [466, 284] on span "Unassigned" at bounding box center [472, 288] width 79 height 12
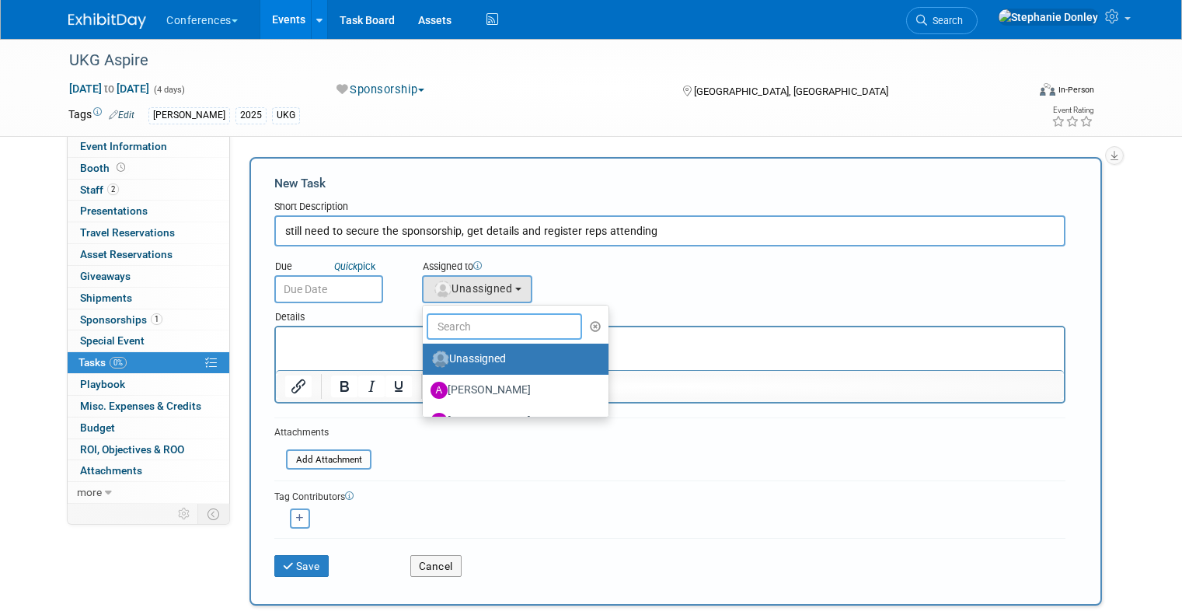
click at [476, 327] on input "text" at bounding box center [504, 326] width 155 height 26
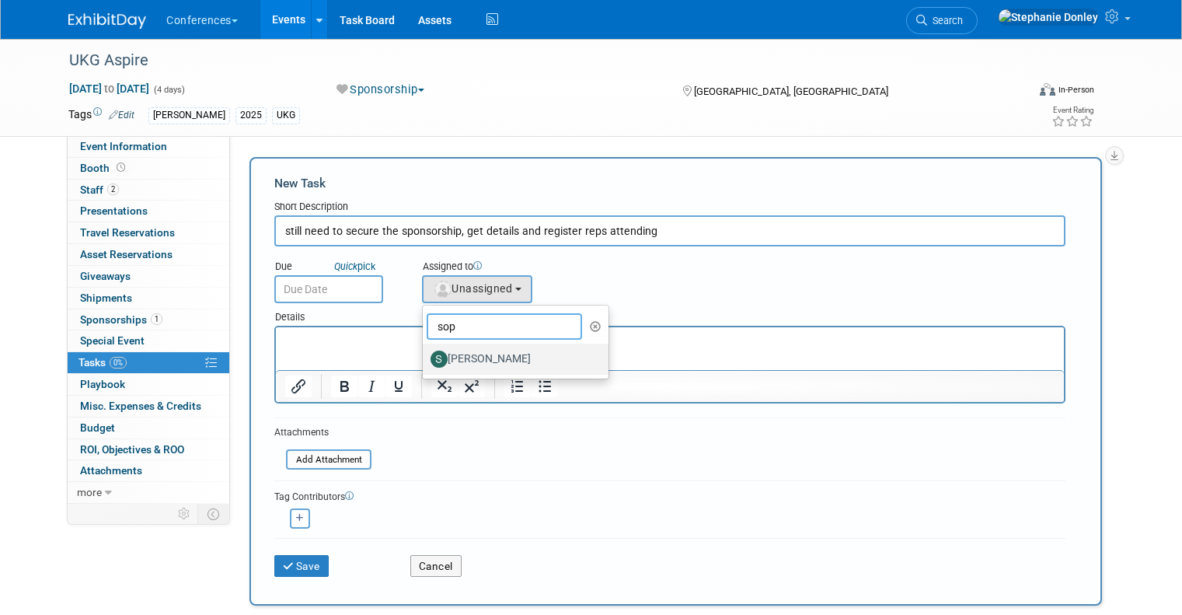
type input "sop"
click at [478, 364] on label "[PERSON_NAME]" at bounding box center [511, 359] width 162 height 25
click at [425, 362] on input "[PERSON_NAME]" at bounding box center [420, 357] width 10 height 10
select select "a9d03f23-9900-4d84-867c-673ace9463de"
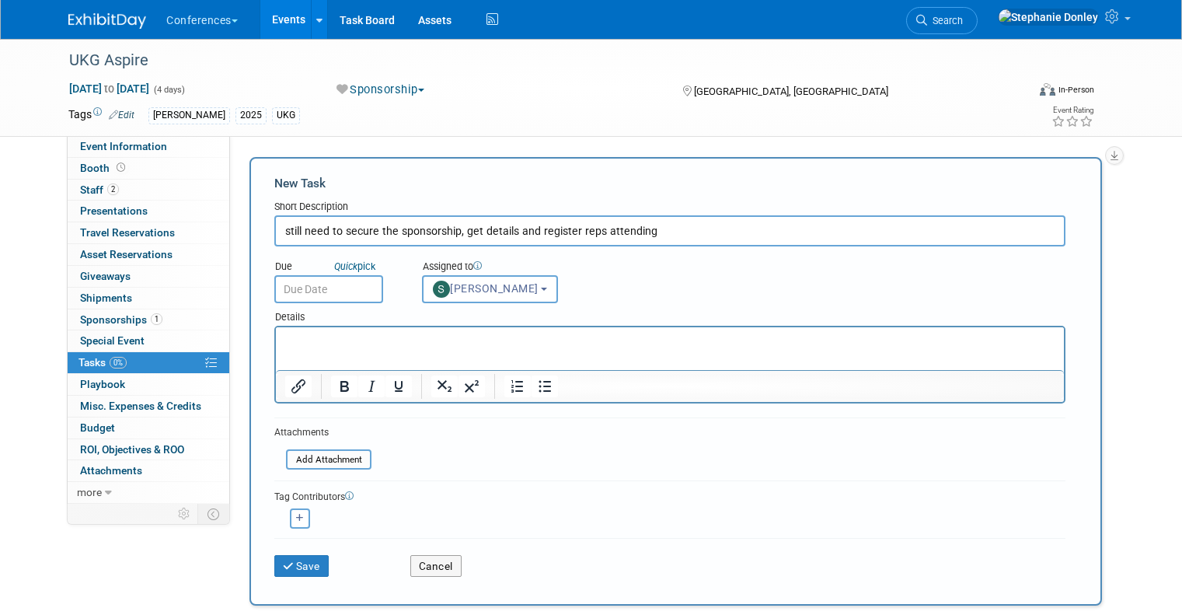
click at [305, 291] on input "text" at bounding box center [328, 289] width 109 height 28
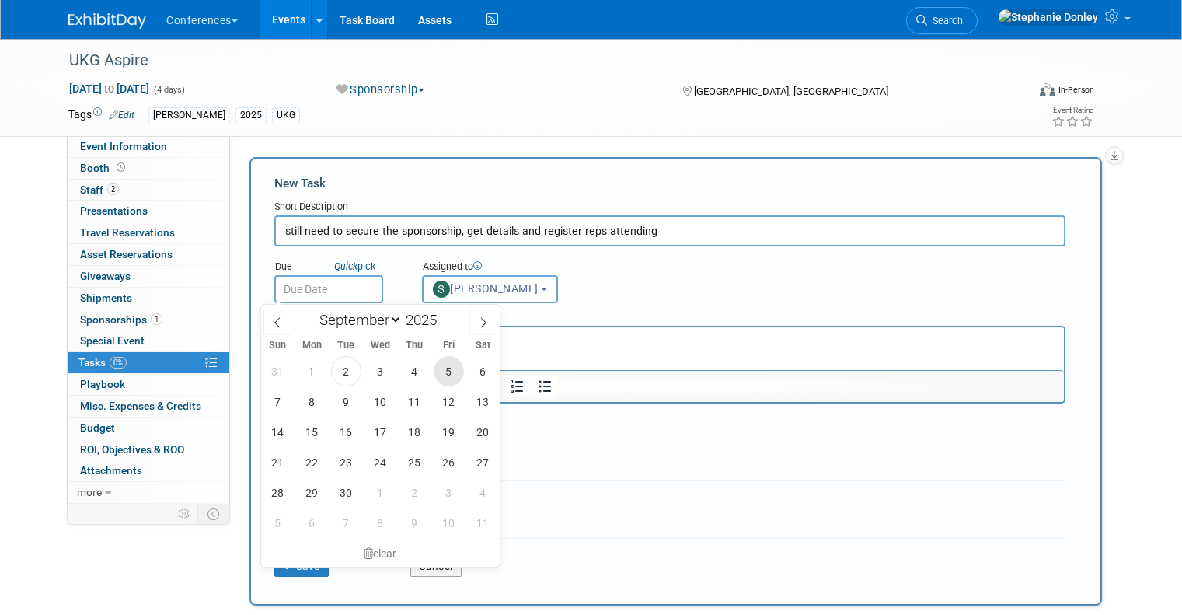
click at [446, 379] on span "5" at bounding box center [449, 371] width 30 height 30
type input "Sep 5, 2025"
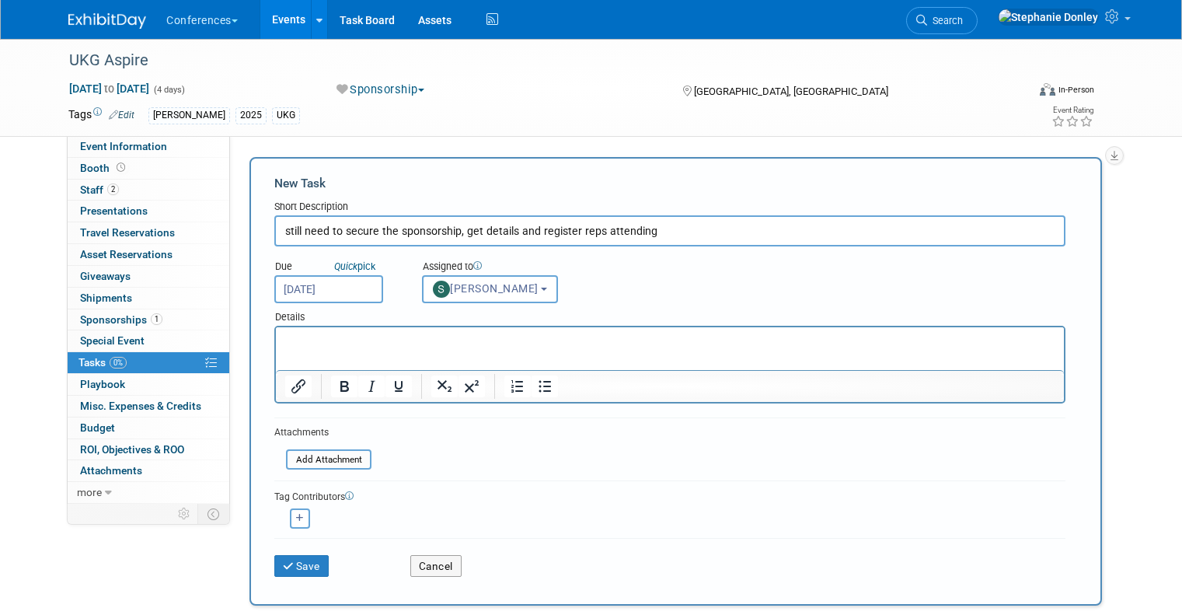
click at [323, 343] on p "Rich Text Area. Press ALT-0 for help." at bounding box center [670, 341] width 770 height 16
click at [467, 228] on input "still need to secure the sponsorship, get details and register reps attending" at bounding box center [669, 230] width 791 height 31
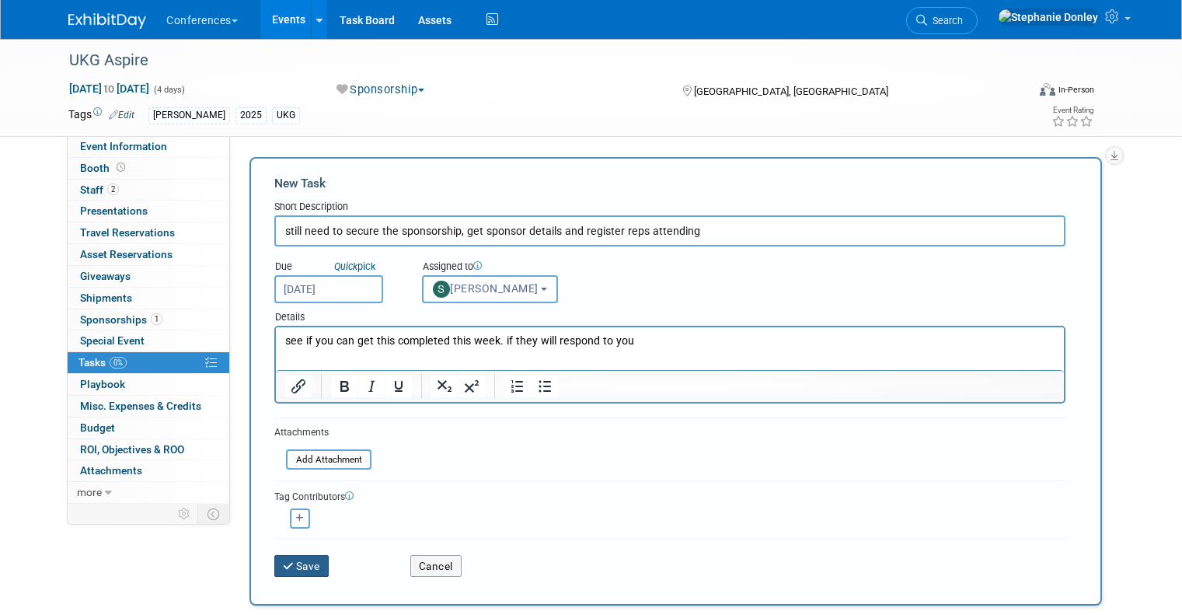
type input "still need to secure the sponsorship, get sponsor details and register reps att…"
click at [286, 566] on button "Save" at bounding box center [301, 566] width 54 height 22
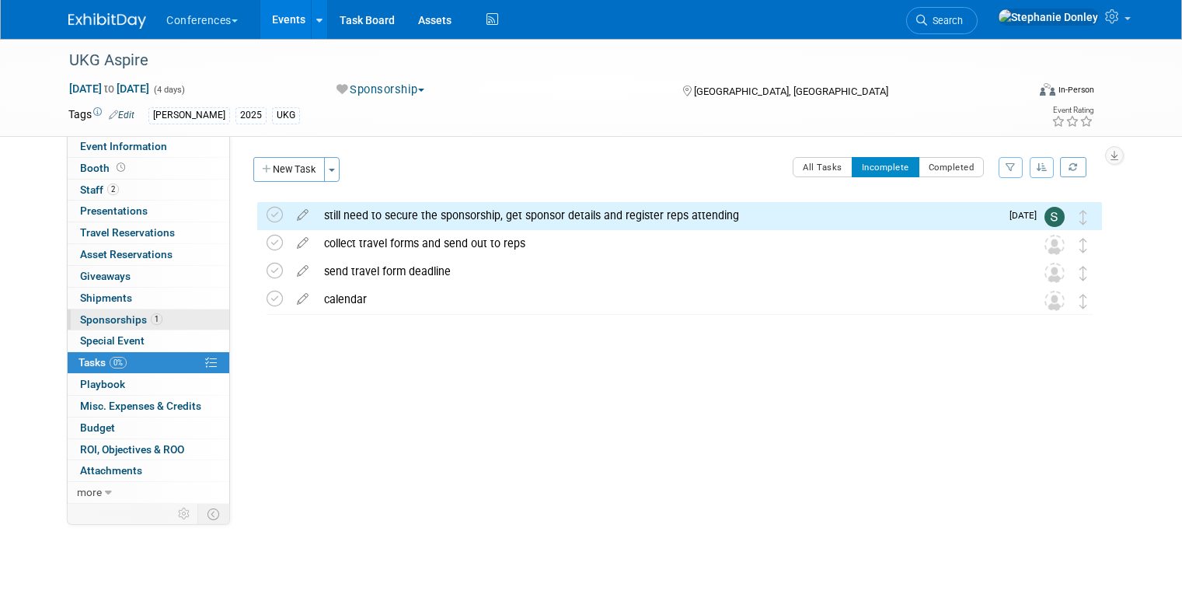
click at [118, 320] on span "Sponsorships 1" at bounding box center [121, 319] width 82 height 12
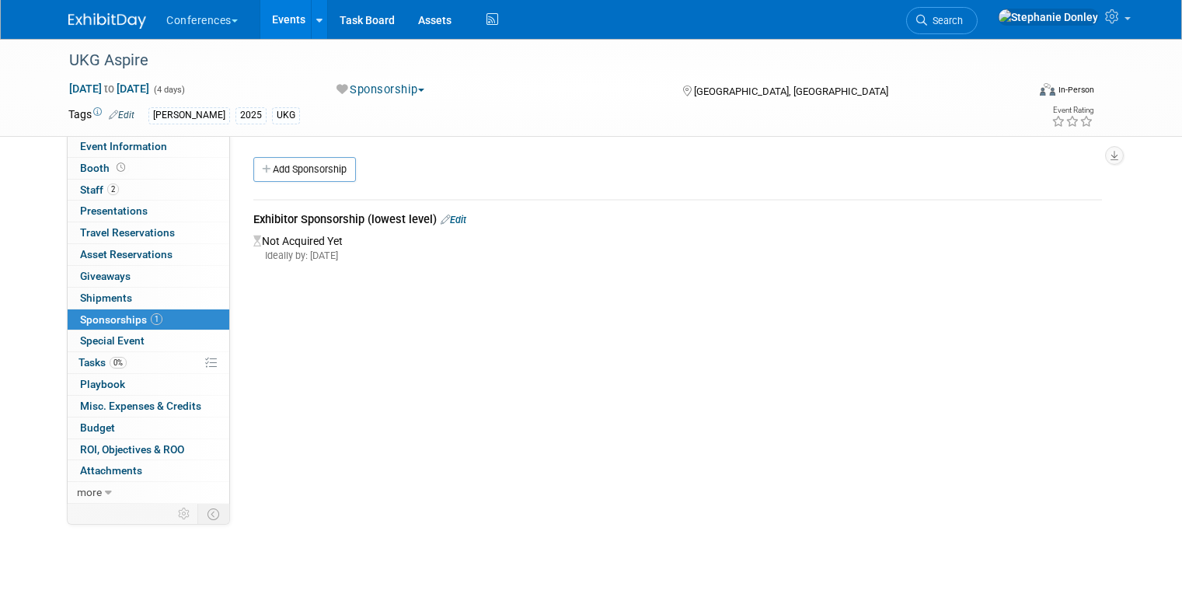
click at [972, 399] on div "HubSpot ID: Specify hubspot id Brand: Aya Bespoke Corporate Dawson DocCafe Educ…" at bounding box center [671, 319] width 883 height 367
click at [963, 16] on span "Search" at bounding box center [945, 21] width 36 height 12
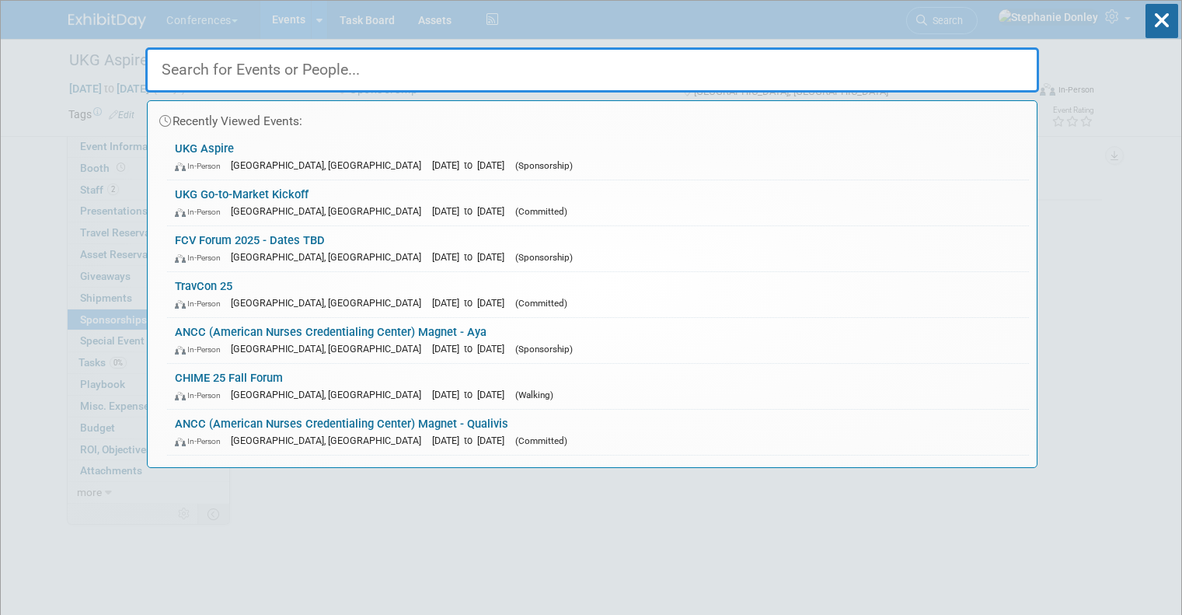
click at [567, 79] on input "text" at bounding box center [591, 69] width 893 height 45
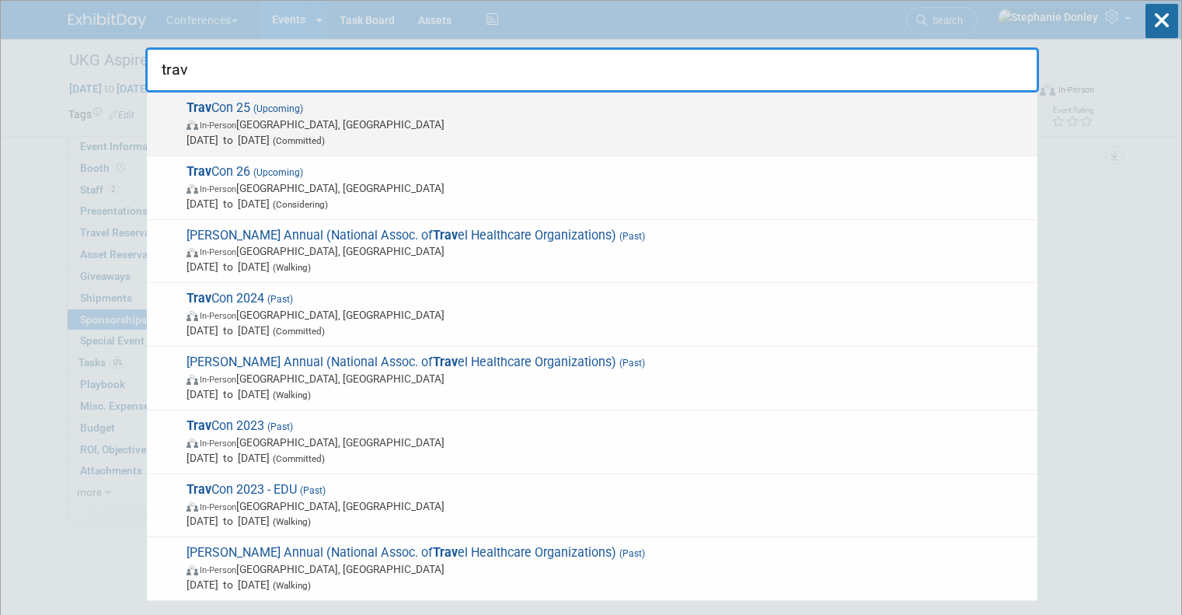
type input "trav"
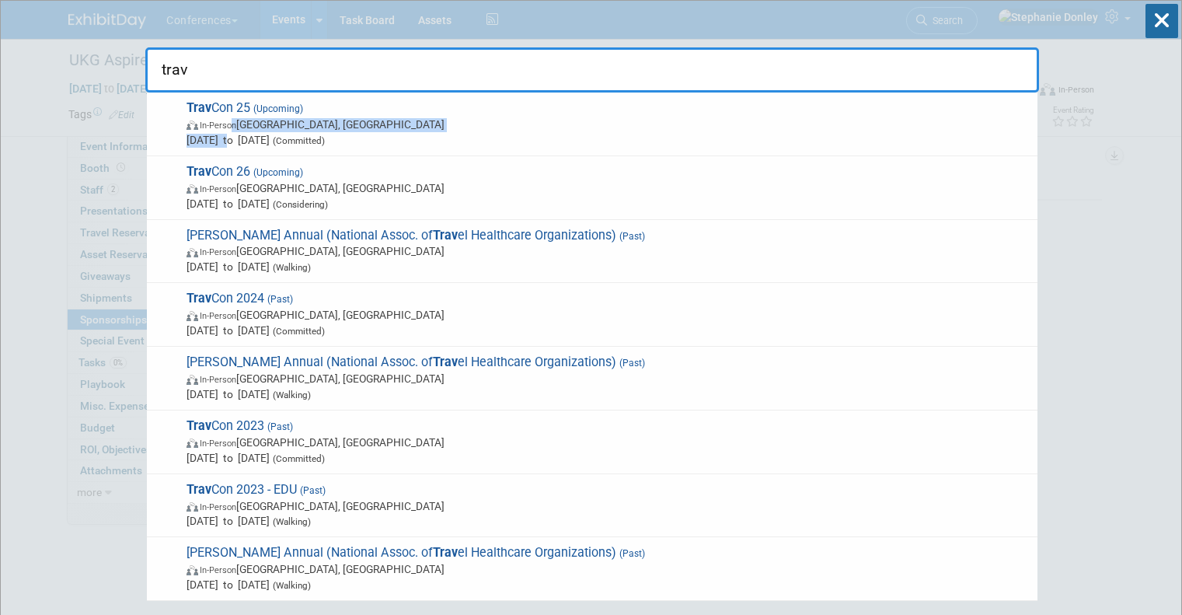
drag, startPoint x: 227, startPoint y: 138, endPoint x: 228, endPoint y: 122, distance: 15.6
click at [228, 122] on span "Trav Con 25 (Upcoming) In-Person Las Vegas, NV Sep 21, 2025 to Sep 24, 2025 (Co…" at bounding box center [606, 123] width 848 height 47
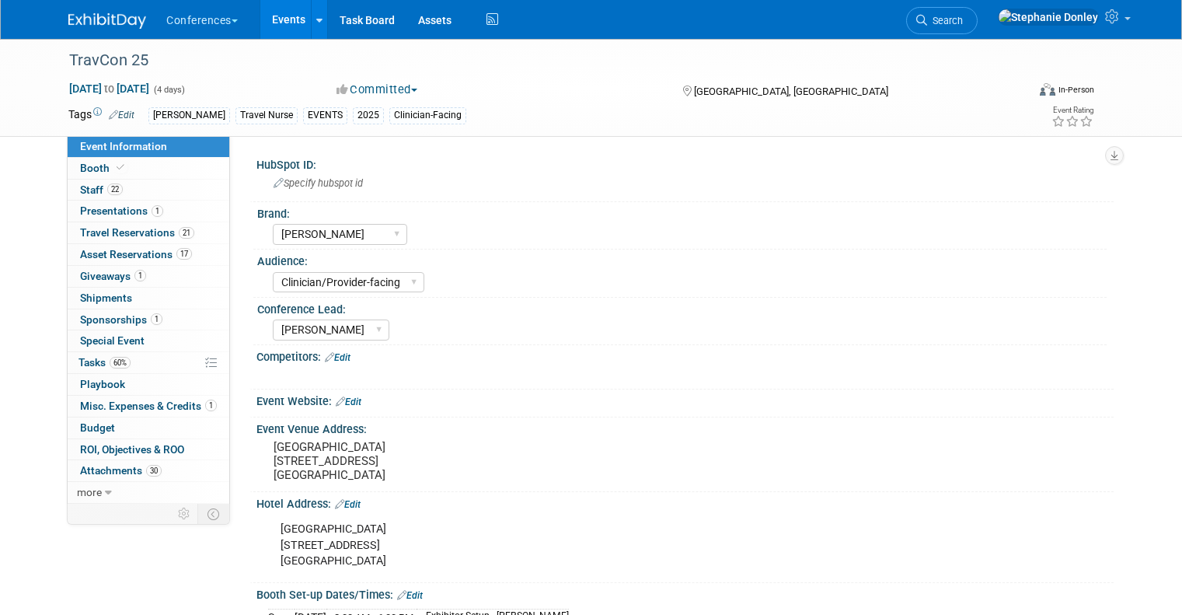
select select "[PERSON_NAME]"
select select "Clinician/Provider-facing"
select select "[PERSON_NAME]"
click at [113, 255] on span "Asset Reservations 17" at bounding box center [136, 254] width 112 height 12
